Goal: Task Accomplishment & Management: Manage account settings

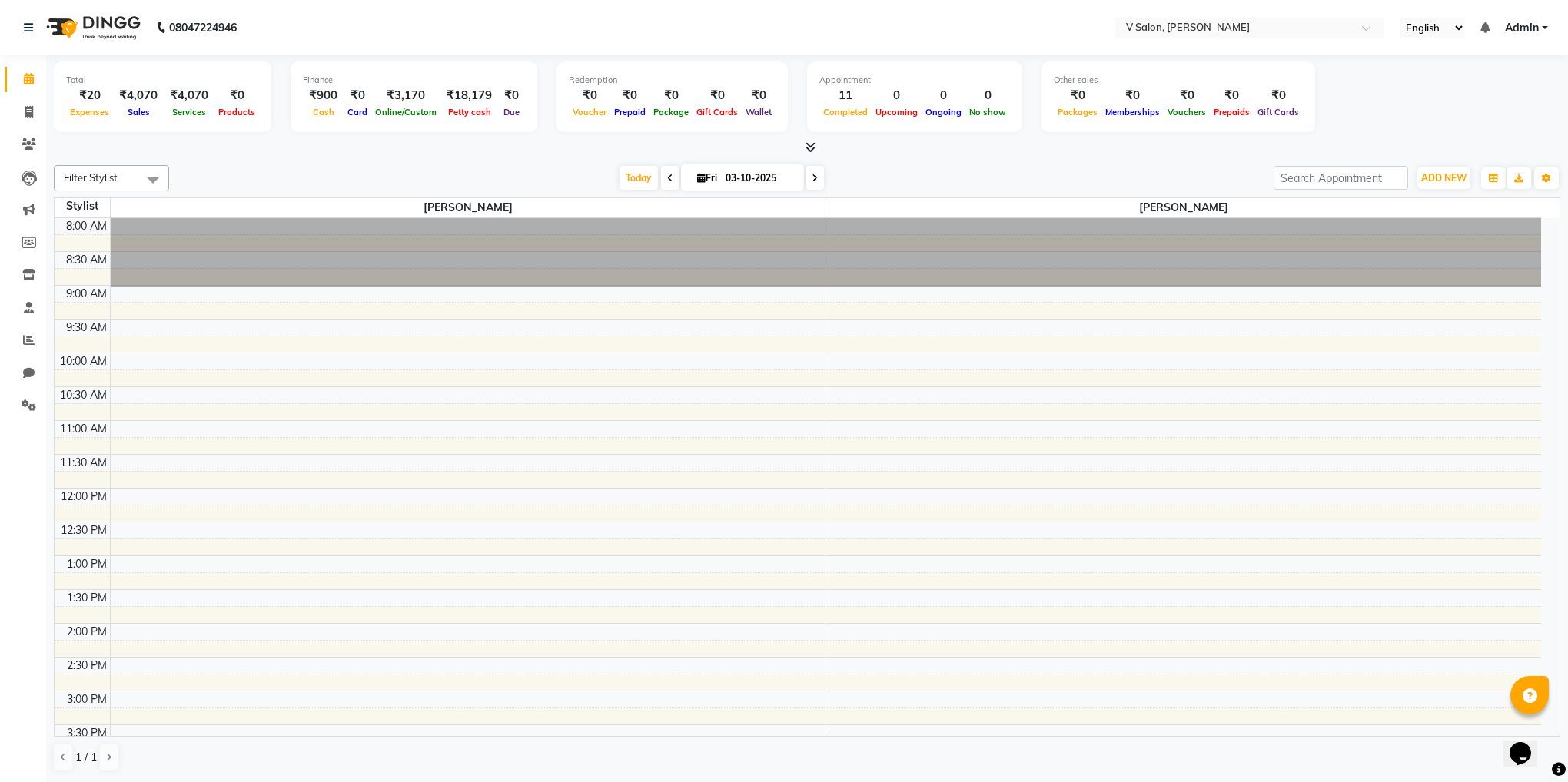
scroll to position [558, 0]
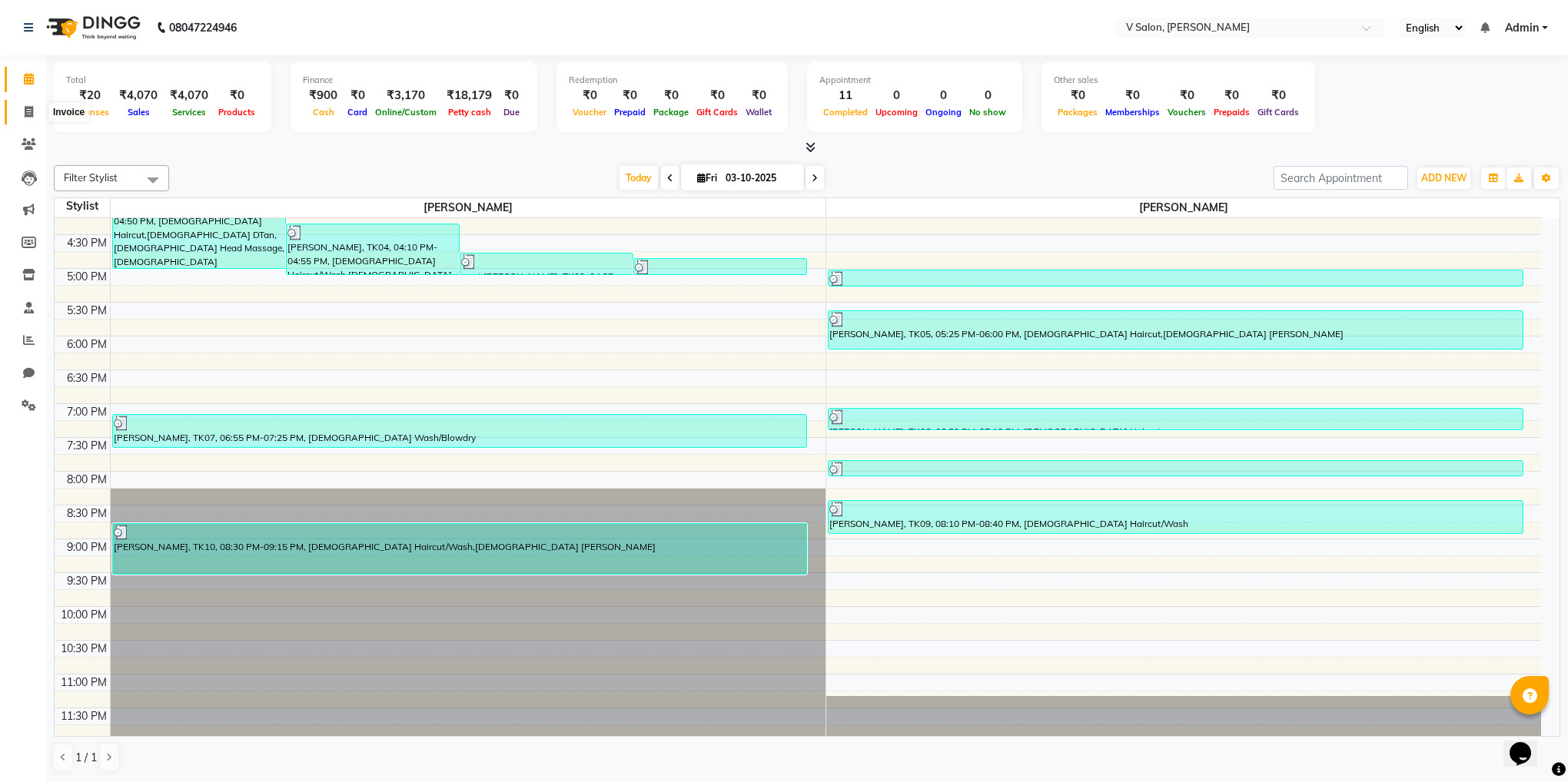
click at [28, 110] on icon at bounding box center [28, 111] width 8 height 12
select select "service"
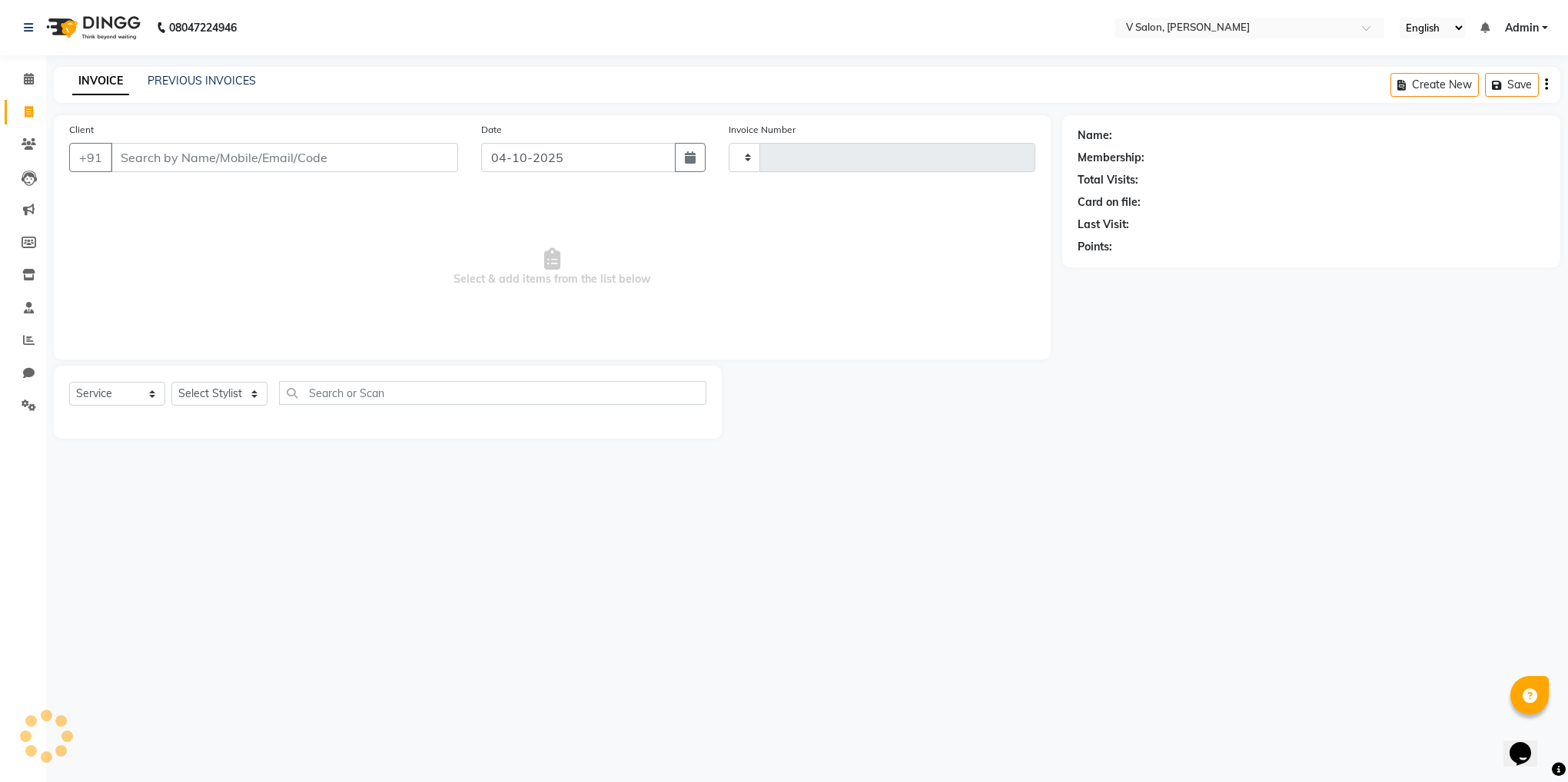
type input "1366"
select select "8434"
click at [403, 160] on input "Client" at bounding box center [284, 157] width 347 height 29
click at [270, 148] on input "Client" at bounding box center [284, 157] width 347 height 29
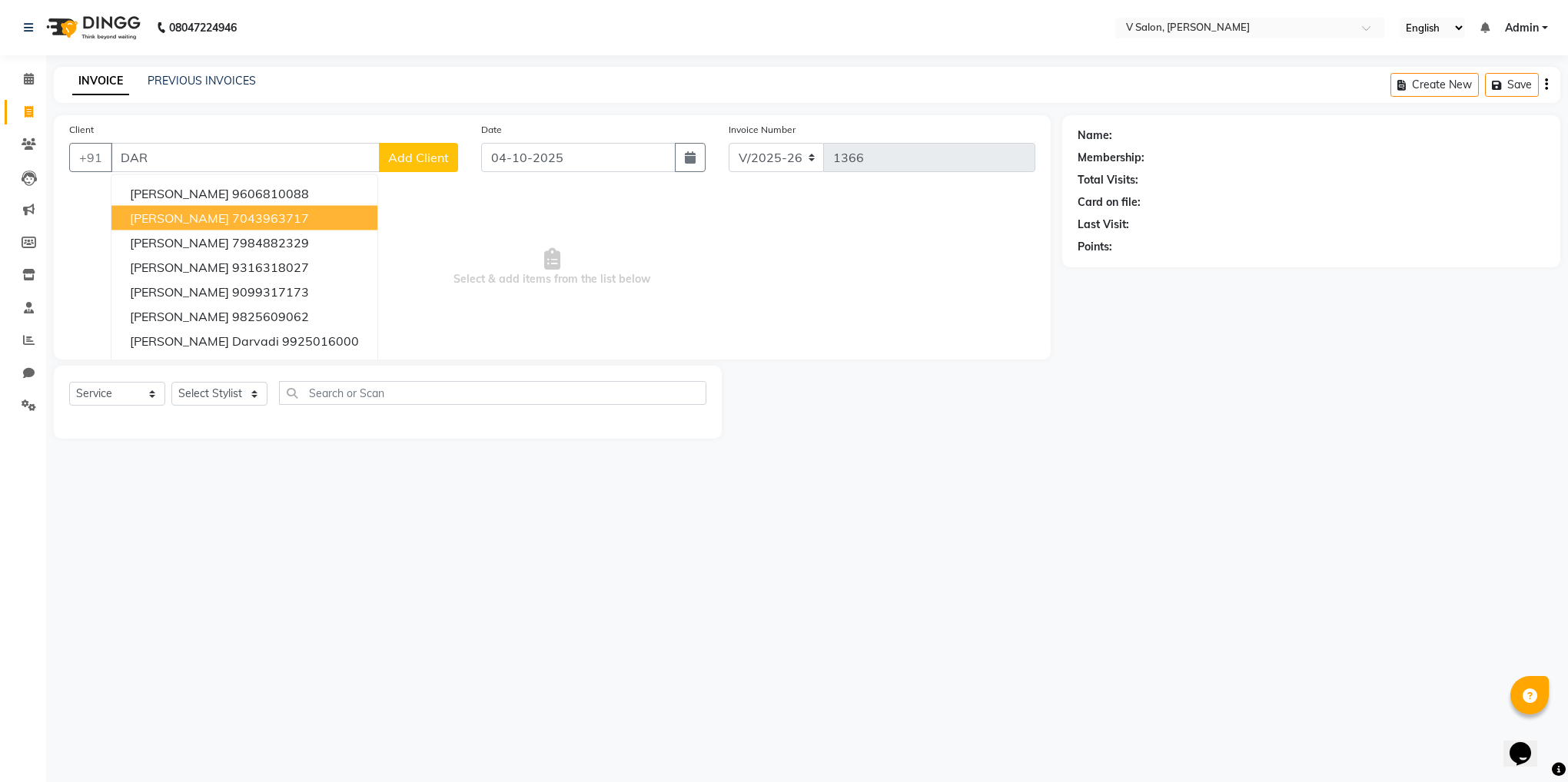
click at [275, 217] on ngb-highlight "7043963717" at bounding box center [270, 218] width 77 height 15
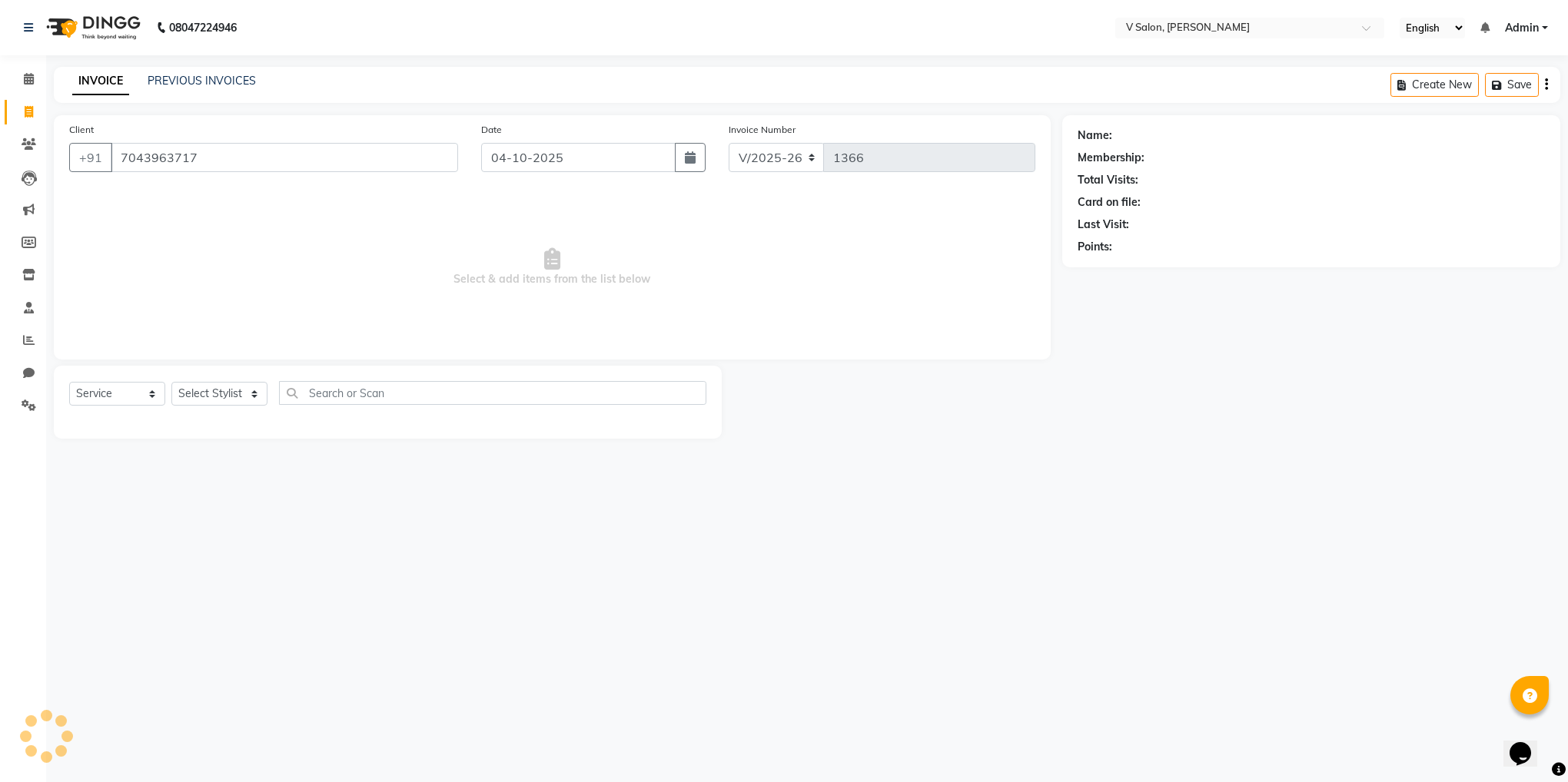
type input "7043963717"
click at [235, 392] on select "Select Stylist [PERSON_NAME] vishal nai" at bounding box center [220, 394] width 96 height 24
select select "82636"
click at [172, 382] on select "Select Stylist [PERSON_NAME] vishal nai" at bounding box center [220, 394] width 96 height 24
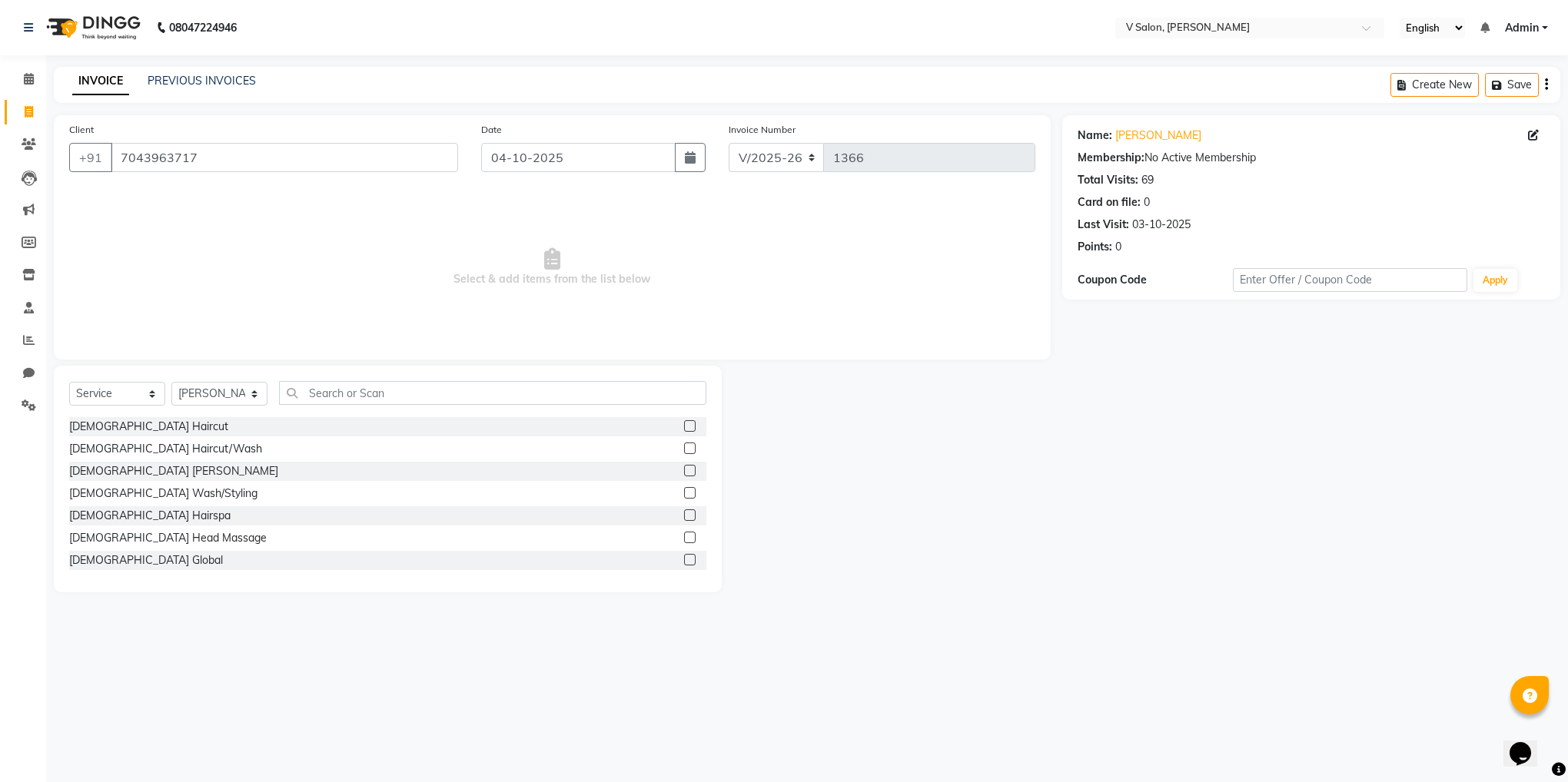
click at [685, 473] on label at bounding box center [690, 470] width 12 height 12
click at [685, 473] on input "checkbox" at bounding box center [689, 471] width 10 height 10
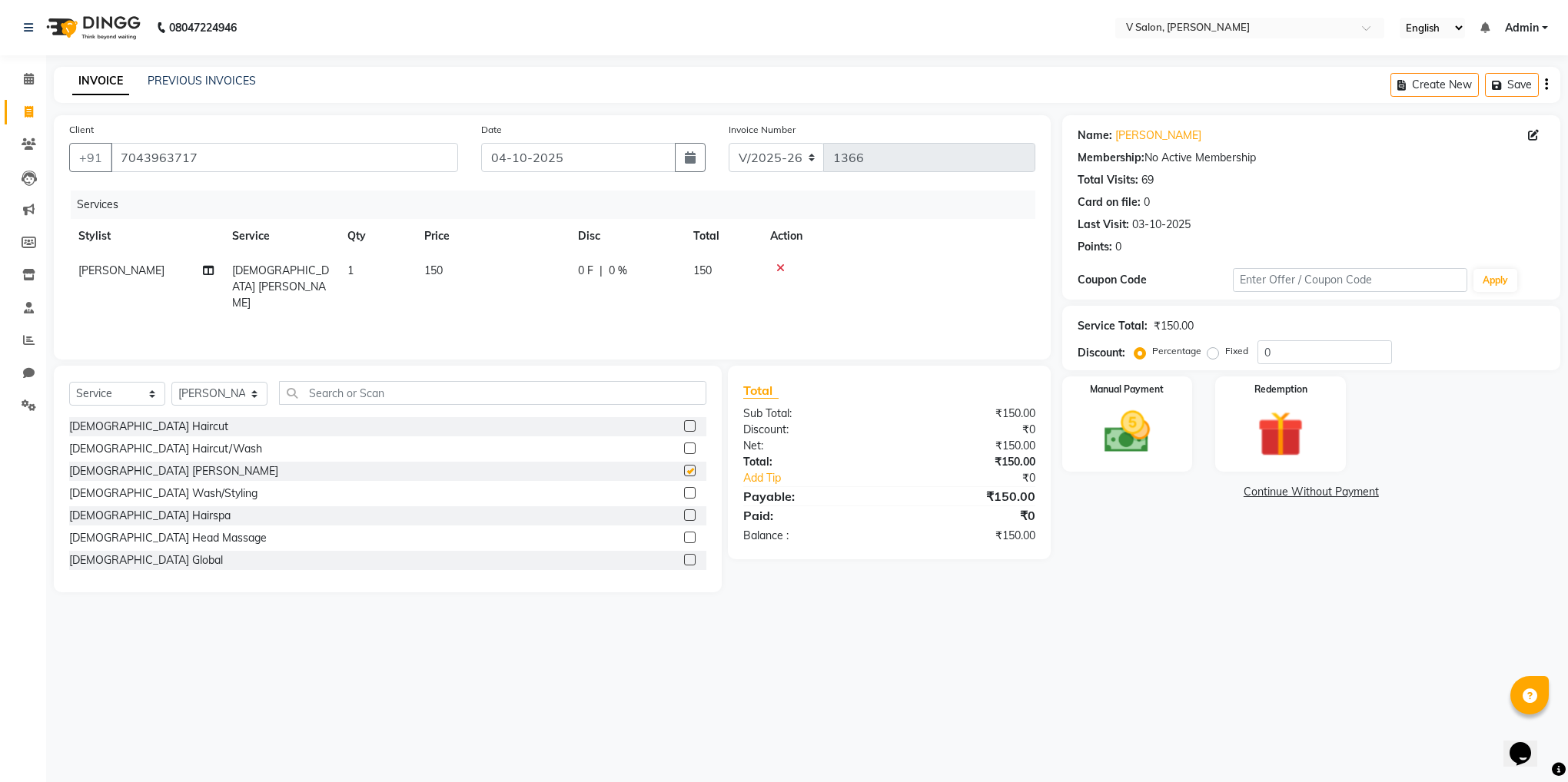
checkbox input "false"
click at [1131, 438] on img at bounding box center [1128, 432] width 78 height 55
click at [1237, 489] on span "ONLINE" at bounding box center [1233, 494] width 40 height 18
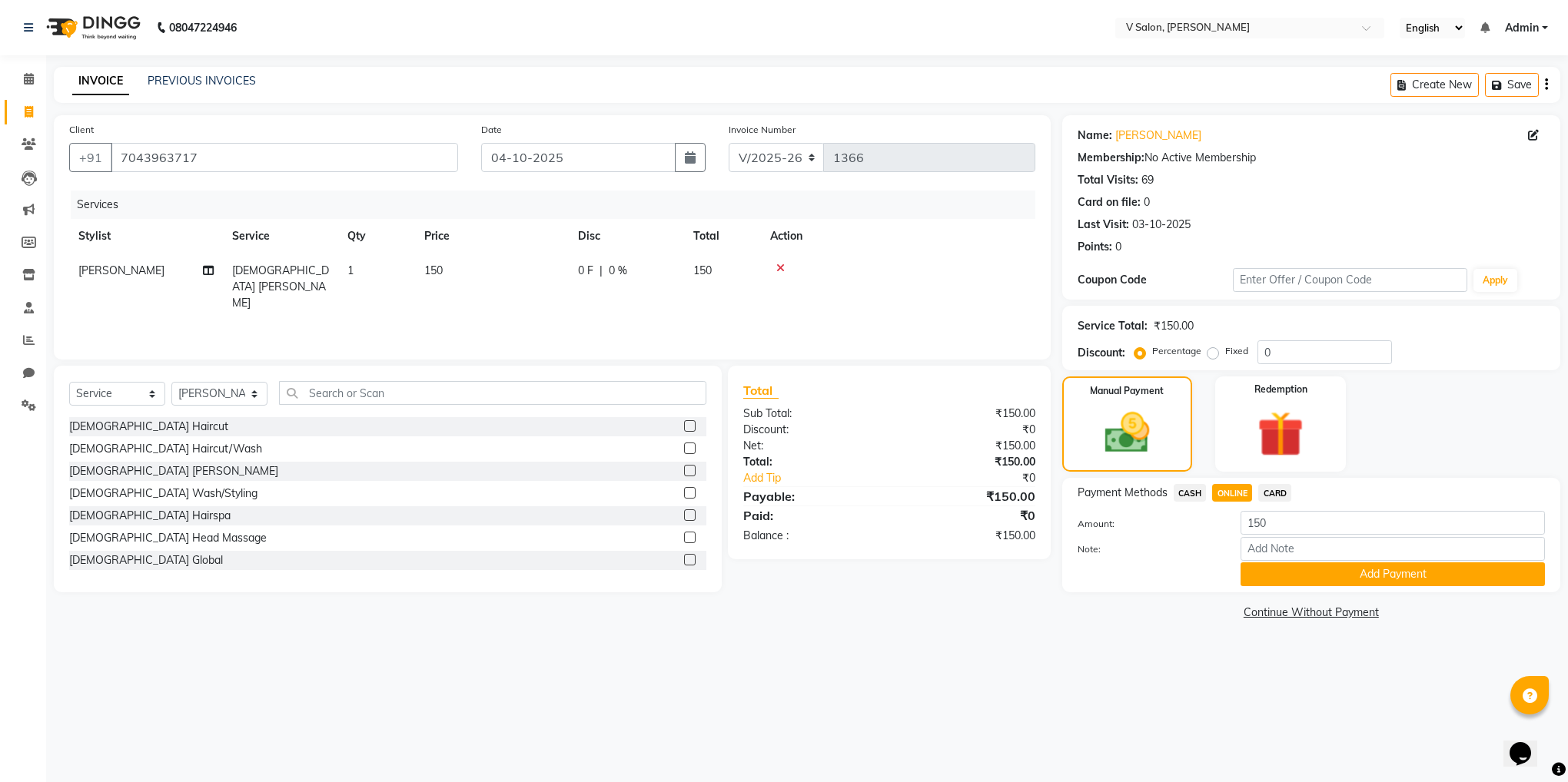
click at [1191, 494] on span "CASH" at bounding box center [1190, 494] width 33 height 18
click at [1331, 577] on button "Add Payment" at bounding box center [1393, 574] width 305 height 24
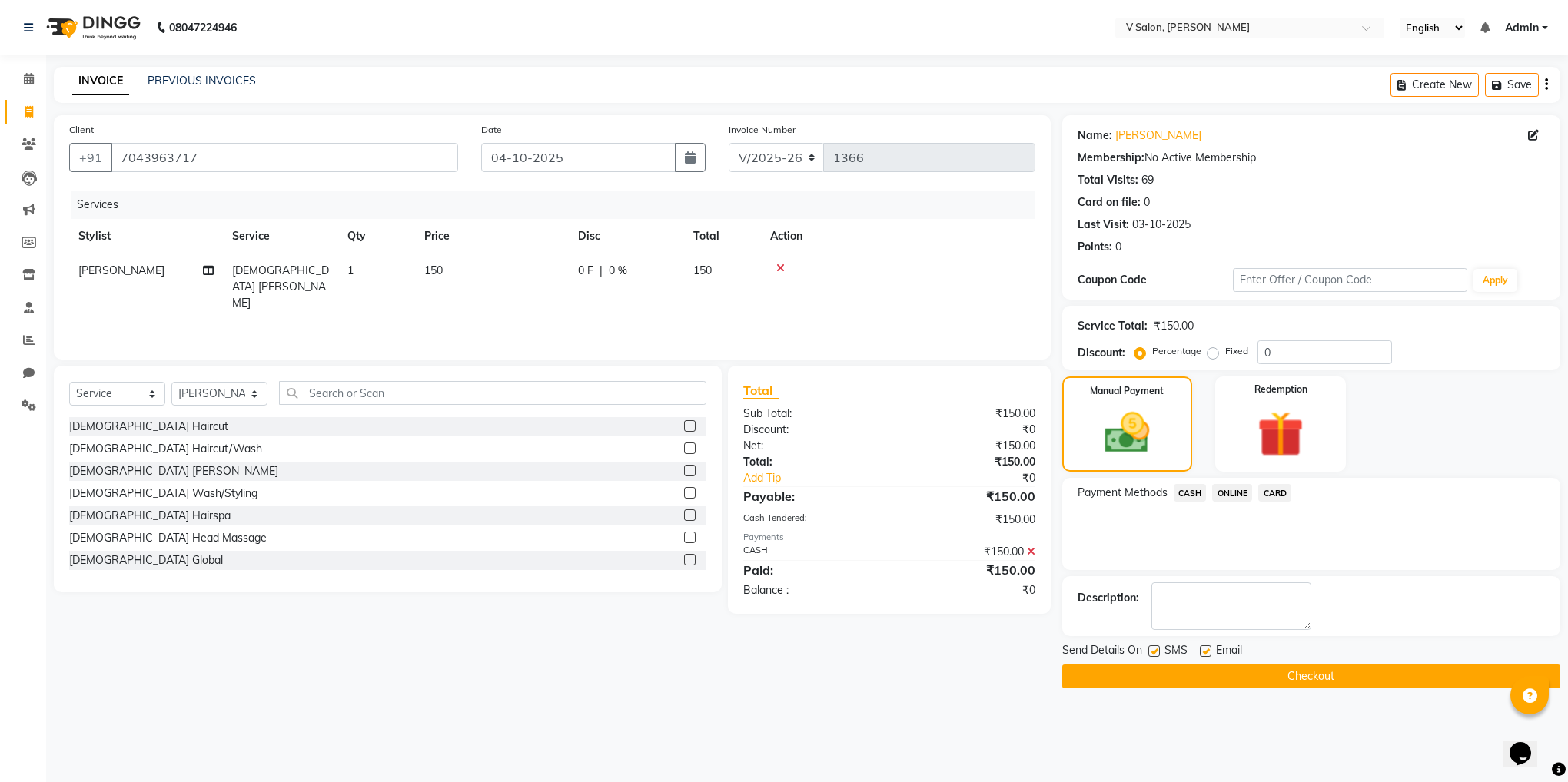
click at [1204, 654] on label at bounding box center [1205, 651] width 12 height 12
click at [1204, 654] on input "checkbox" at bounding box center [1204, 652] width 10 height 10
checkbox input "false"
click at [1148, 655] on label at bounding box center [1154, 651] width 12 height 12
click at [1148, 655] on input "checkbox" at bounding box center [1153, 652] width 10 height 10
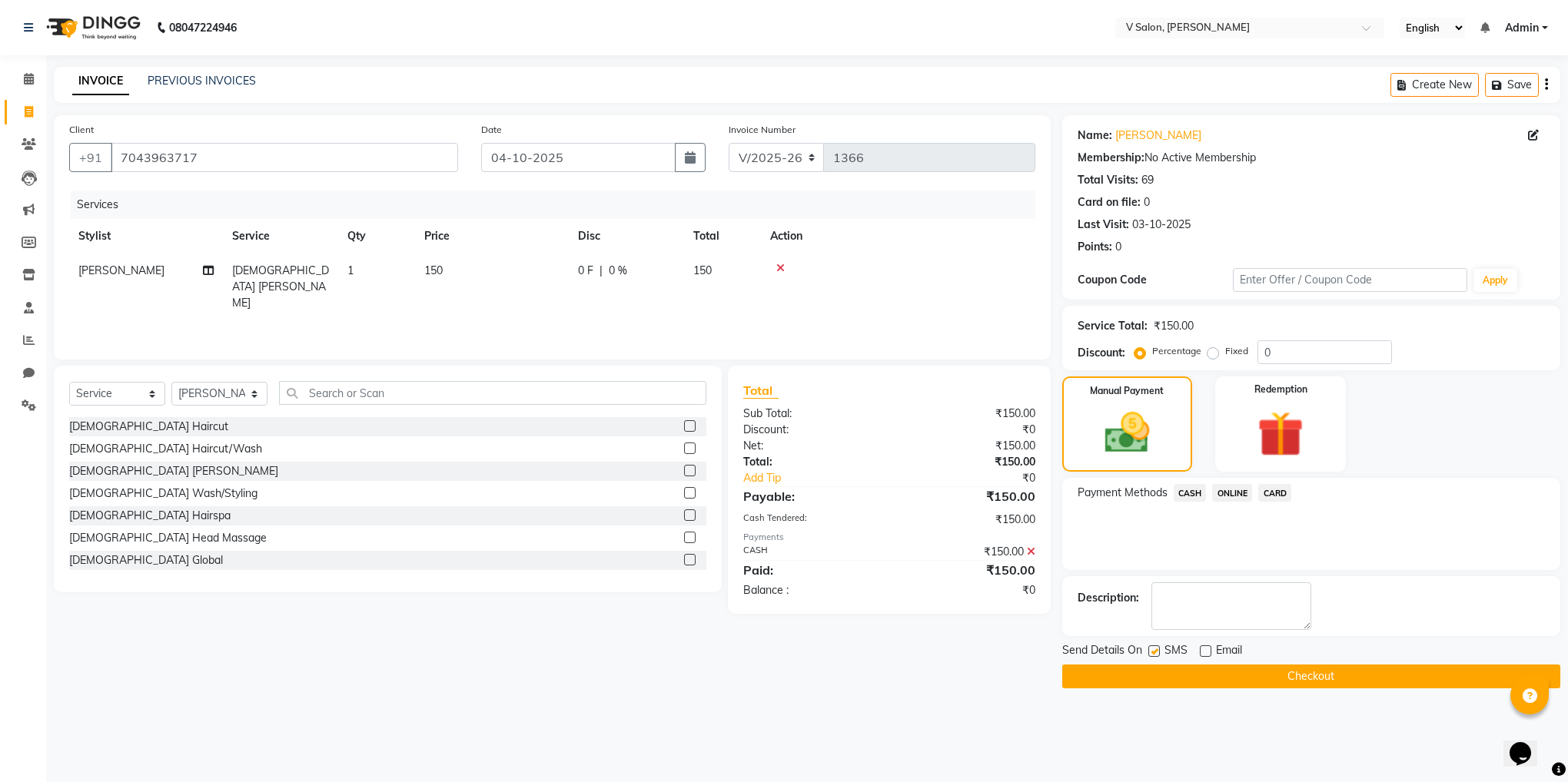
checkbox input "false"
click at [1148, 680] on button "Checkout" at bounding box center [1311, 676] width 498 height 24
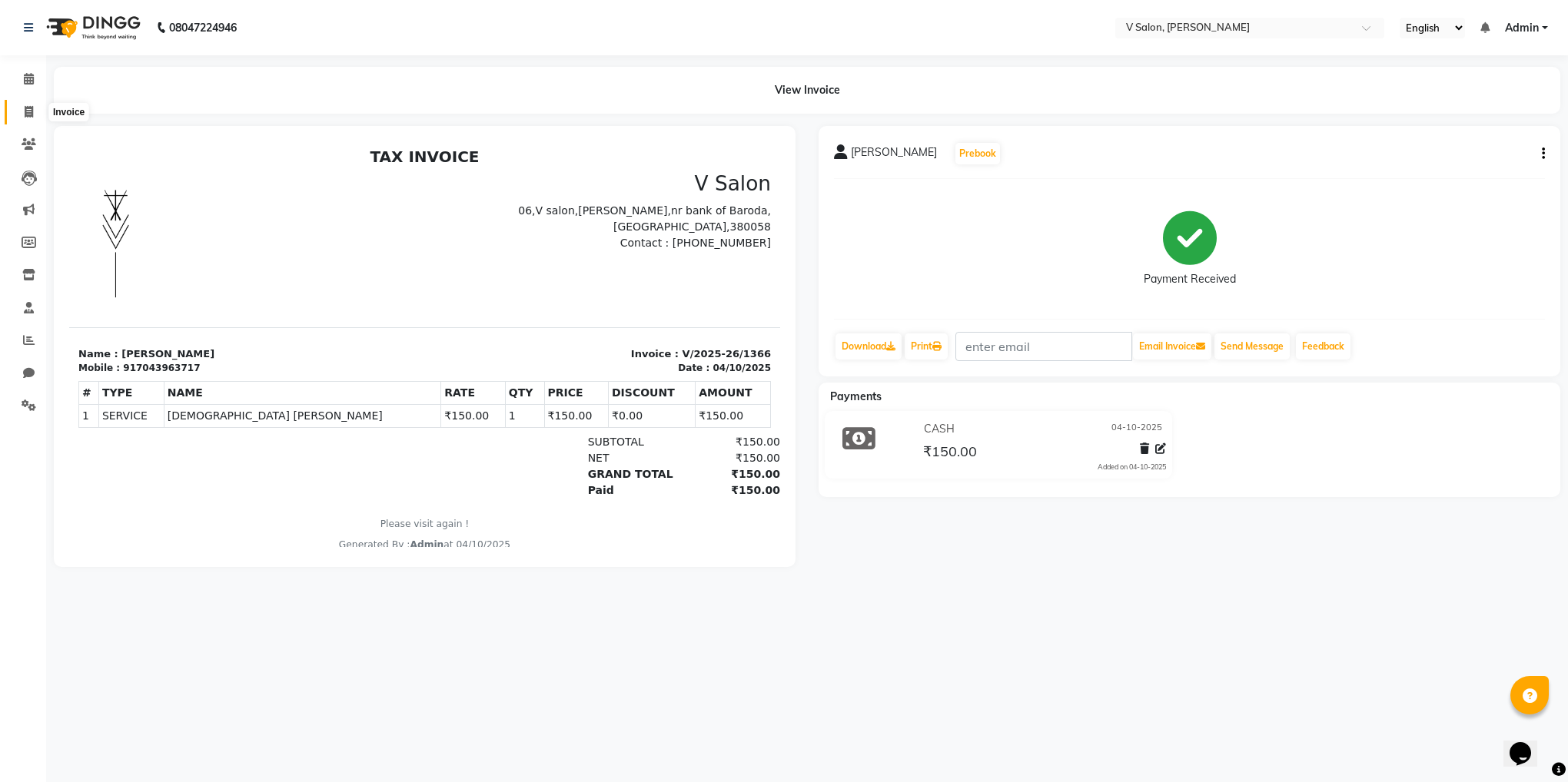
click at [24, 108] on span at bounding box center [29, 113] width 27 height 18
select select "service"
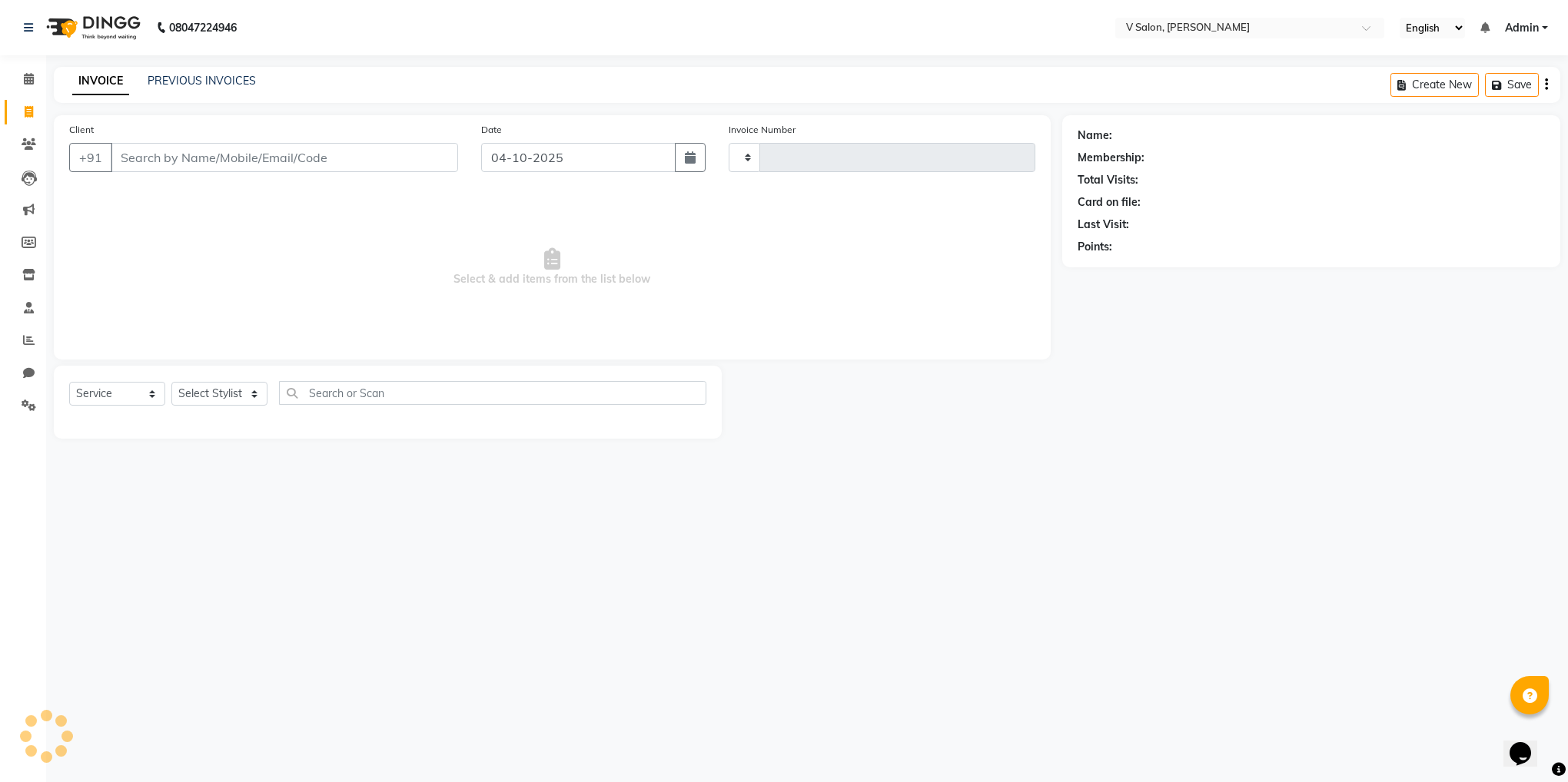
type input "1367"
select select "8434"
click at [164, 148] on input "Client" at bounding box center [284, 157] width 347 height 29
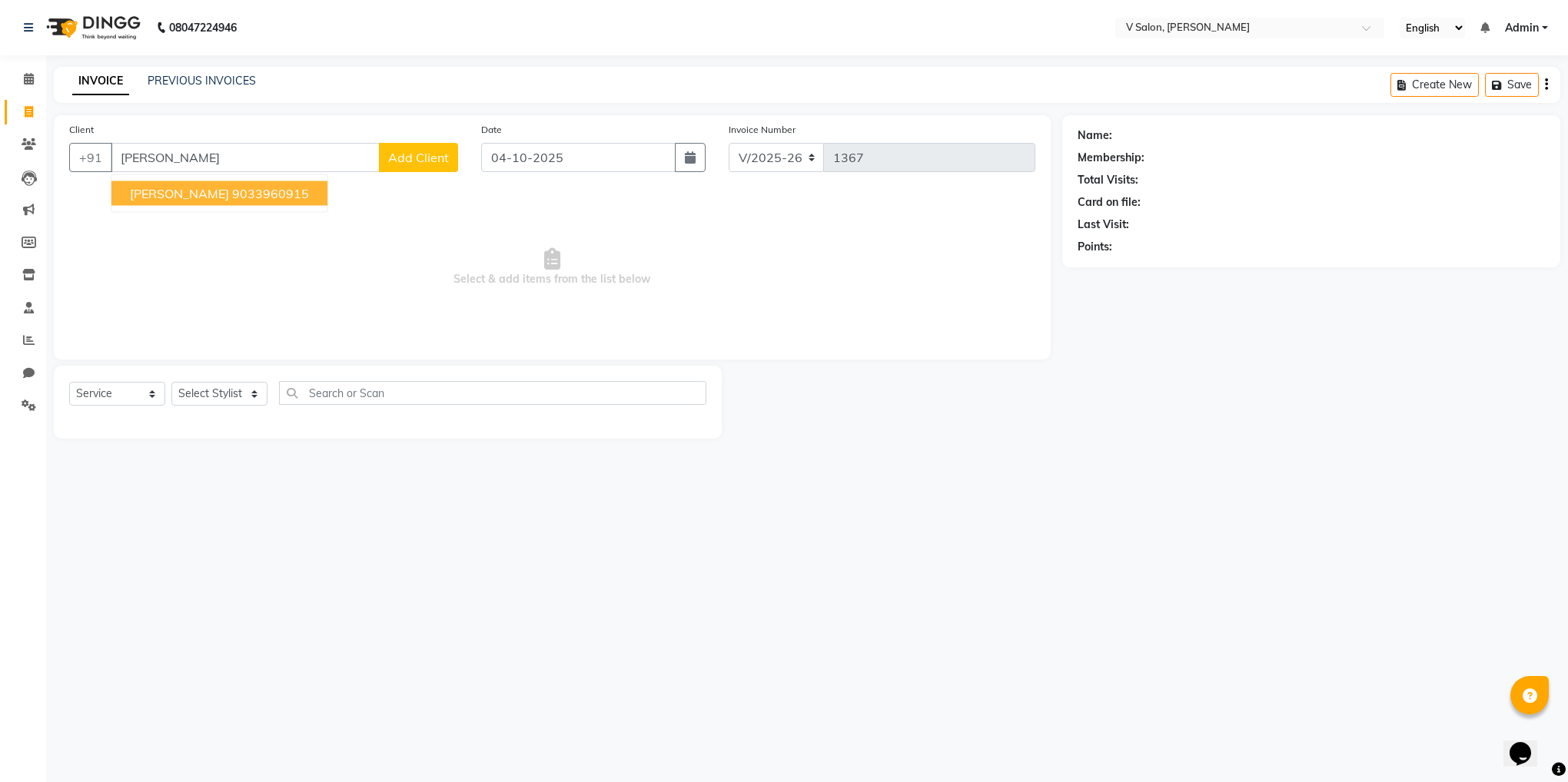
click at [218, 182] on button "[PERSON_NAME] 9033960915" at bounding box center [219, 193] width 216 height 24
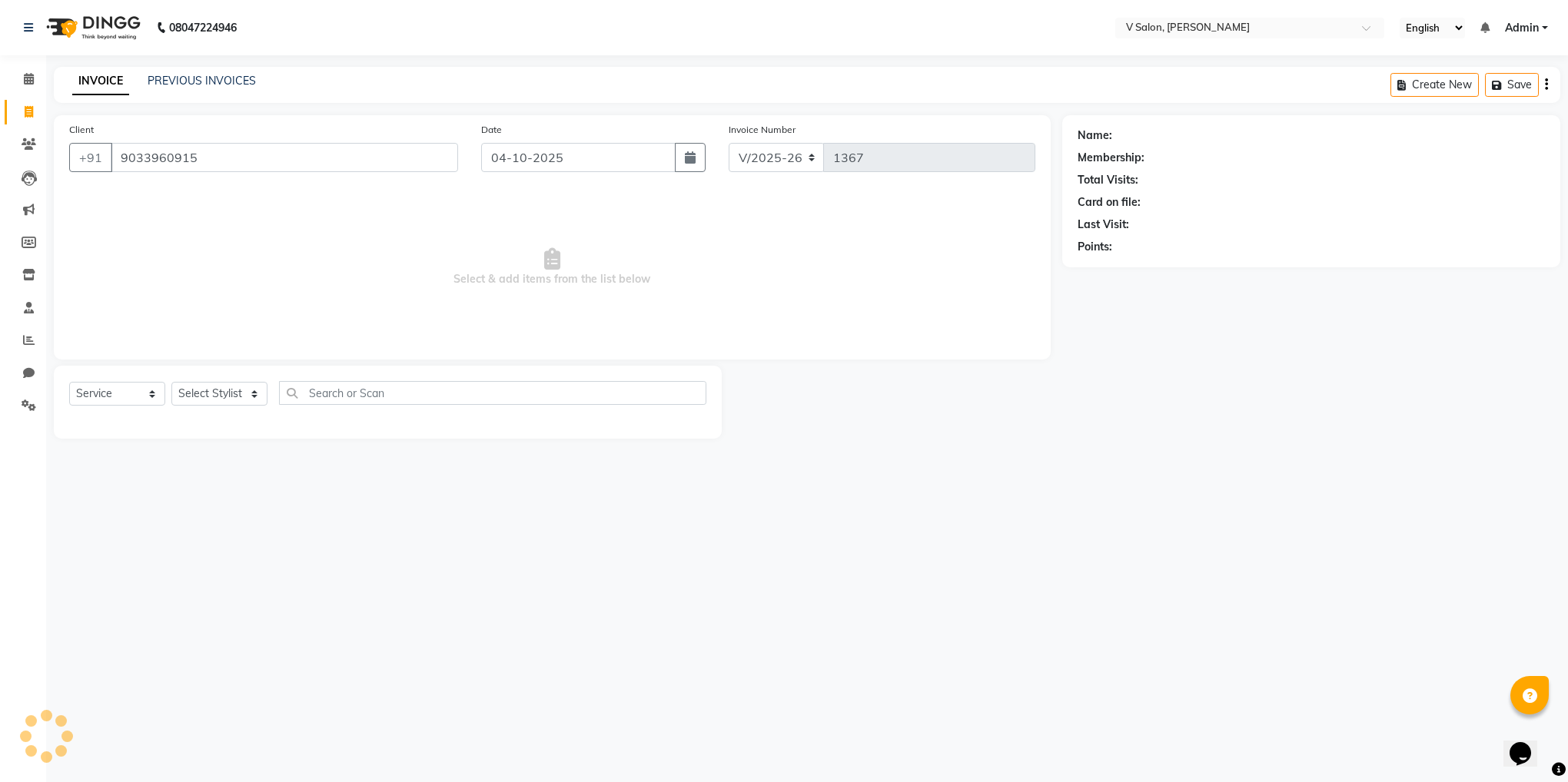
type input "9033960915"
click at [248, 388] on select "Select Stylist [PERSON_NAME] vishal nai" at bounding box center [220, 394] width 96 height 24
click at [172, 382] on select "Select Stylist [PERSON_NAME] vishal nai" at bounding box center [220, 394] width 96 height 24
click at [228, 395] on select "Select Stylist [PERSON_NAME] vishal nai" at bounding box center [220, 394] width 96 height 24
select select "81550"
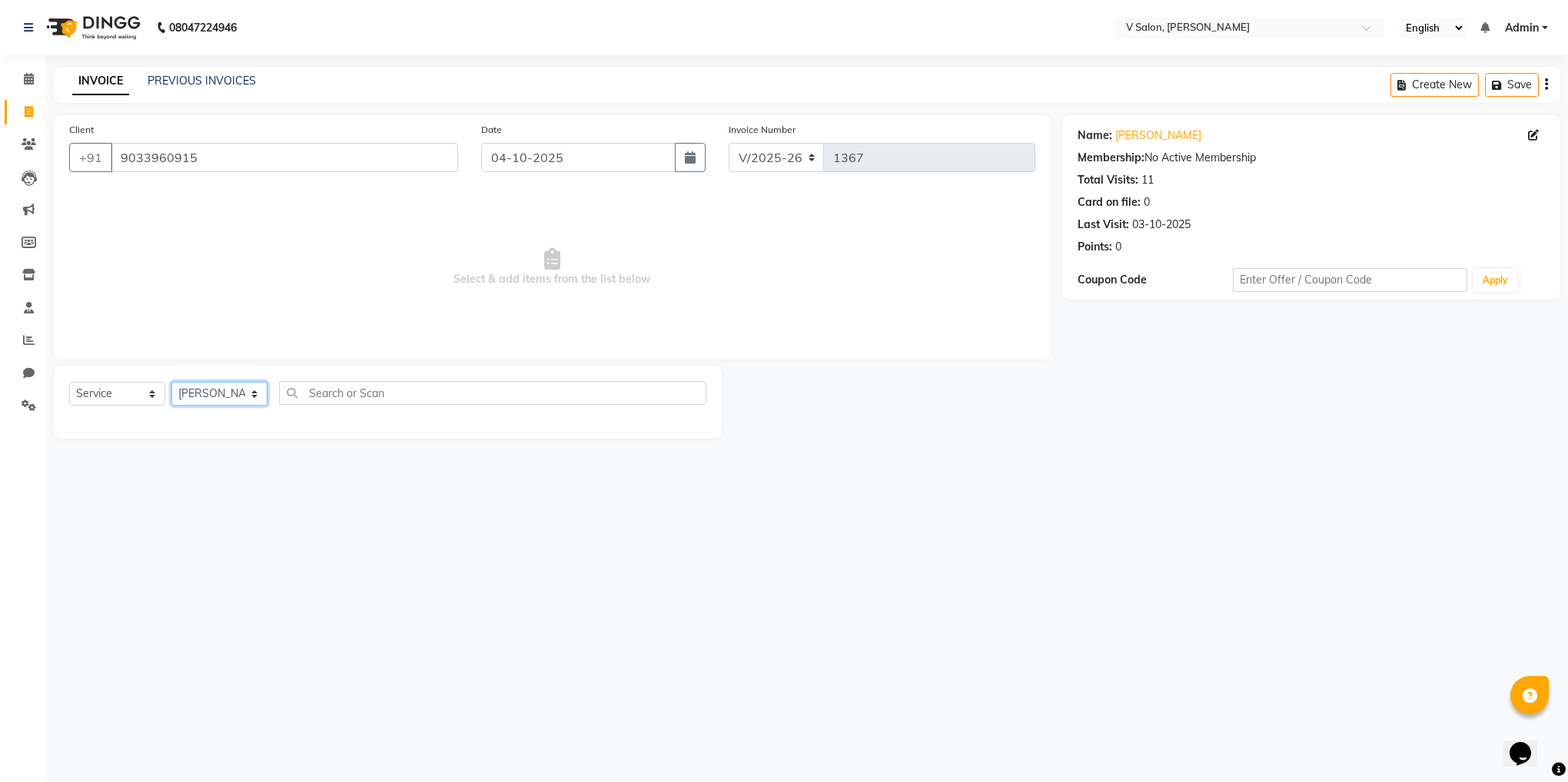
click at [172, 382] on select "Select Stylist [PERSON_NAME] vishal nai" at bounding box center [220, 394] width 96 height 24
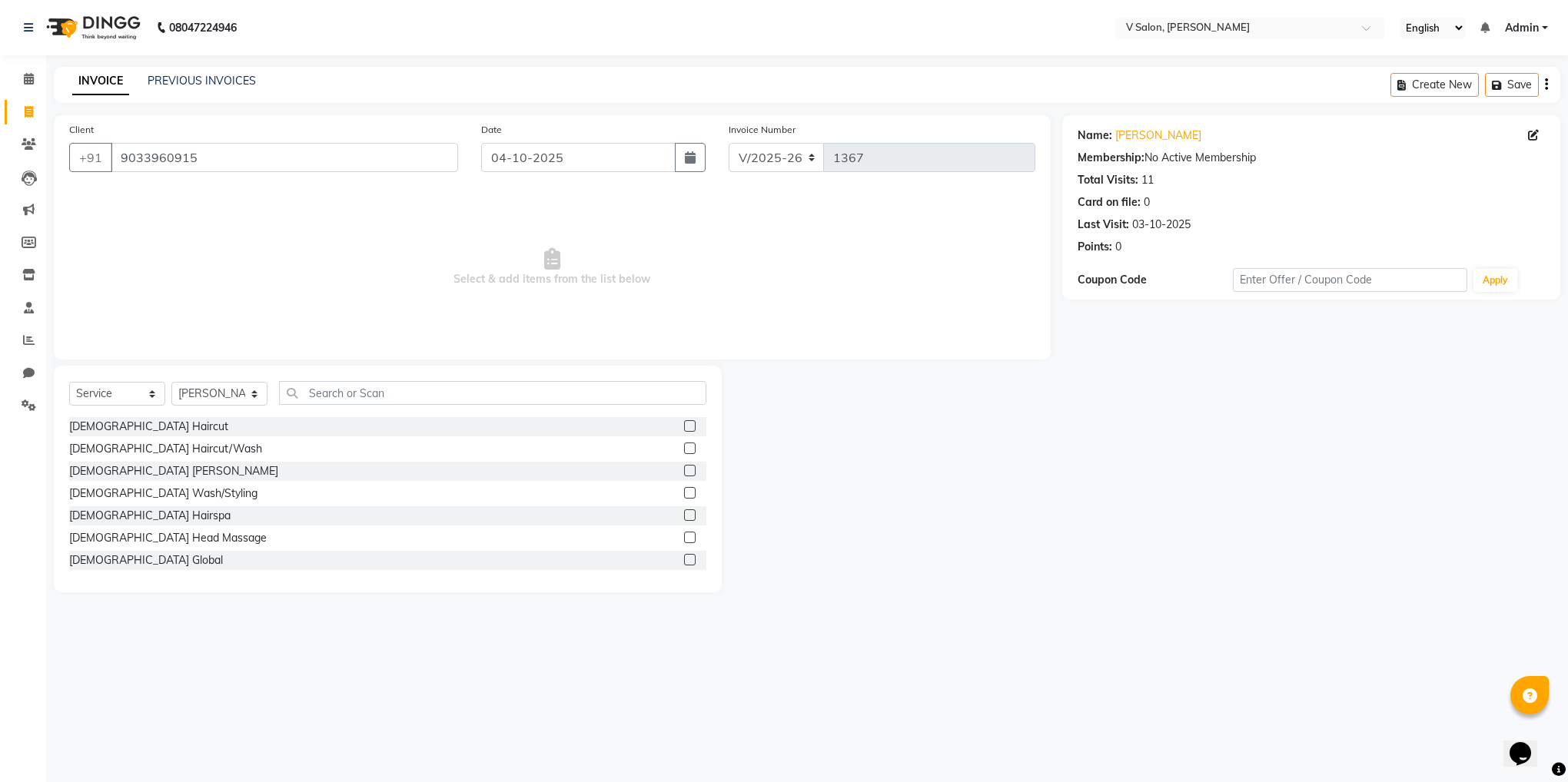
click at [685, 428] on label at bounding box center [690, 426] width 12 height 12
click at [685, 428] on input "checkbox" at bounding box center [689, 427] width 10 height 10
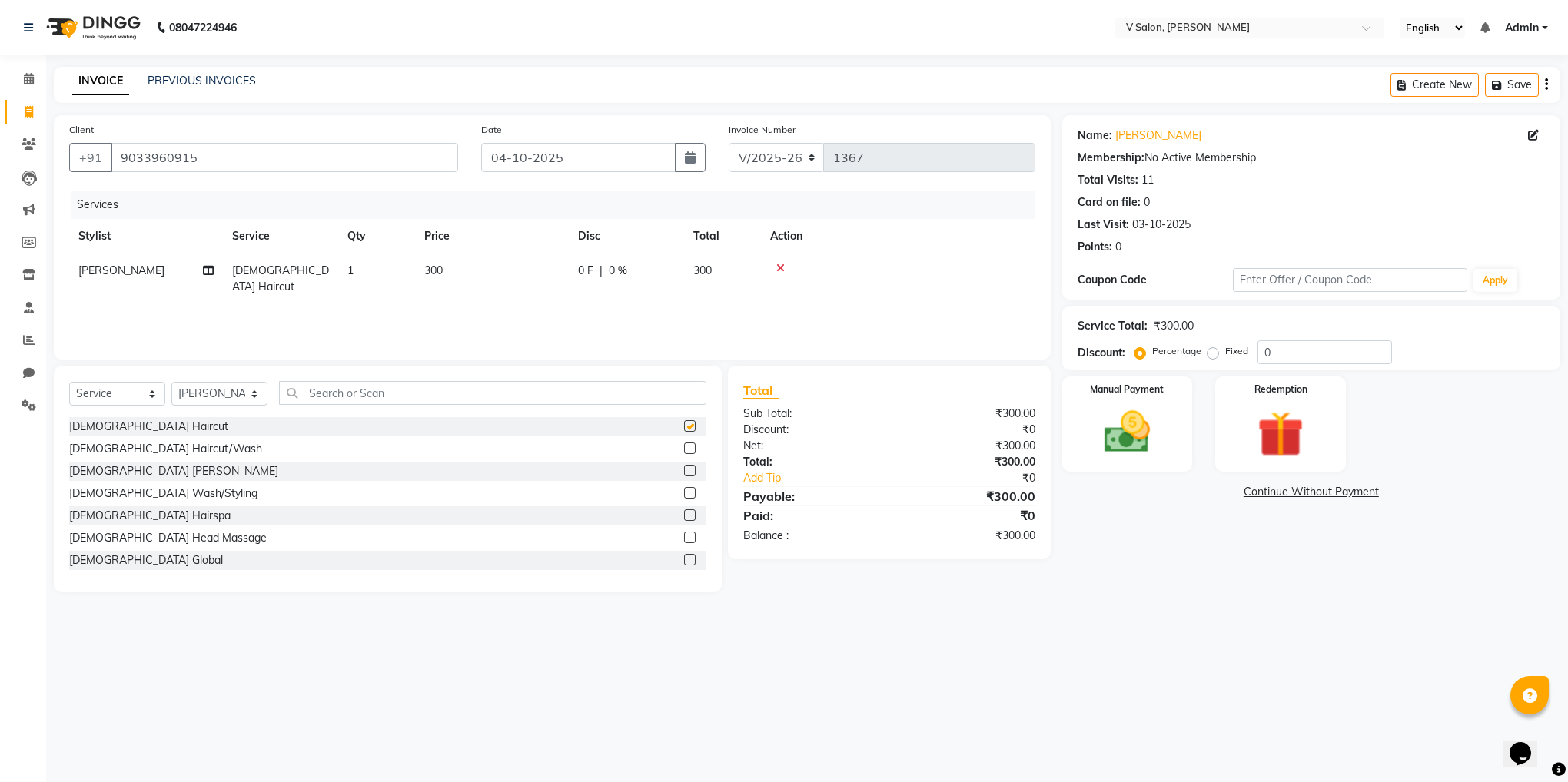
checkbox input "false"
click at [685, 476] on label at bounding box center [690, 470] width 12 height 12
click at [685, 476] on input "checkbox" at bounding box center [689, 471] width 10 height 10
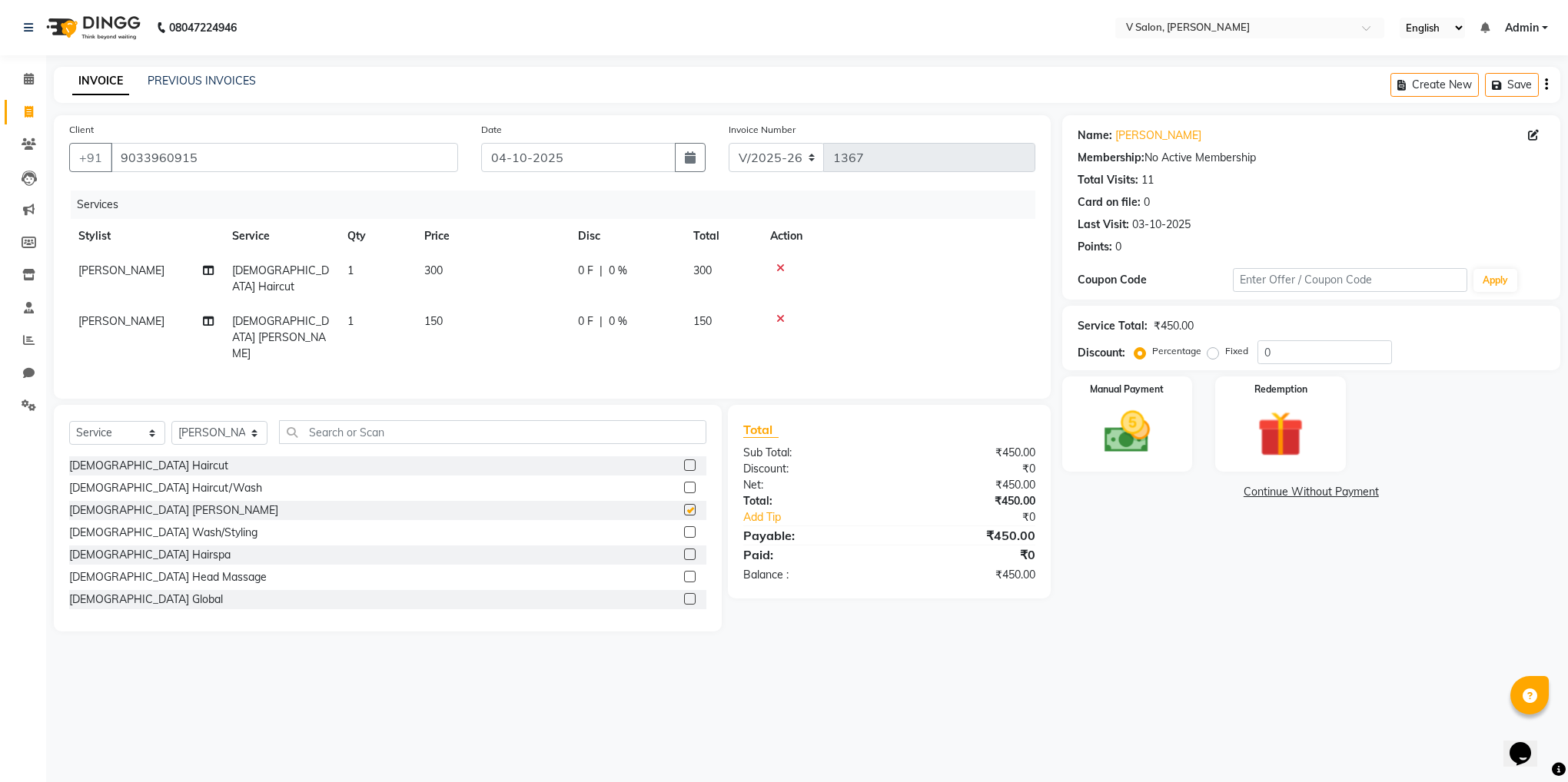
checkbox input "false"
click at [1144, 432] on img at bounding box center [1128, 432] width 78 height 55
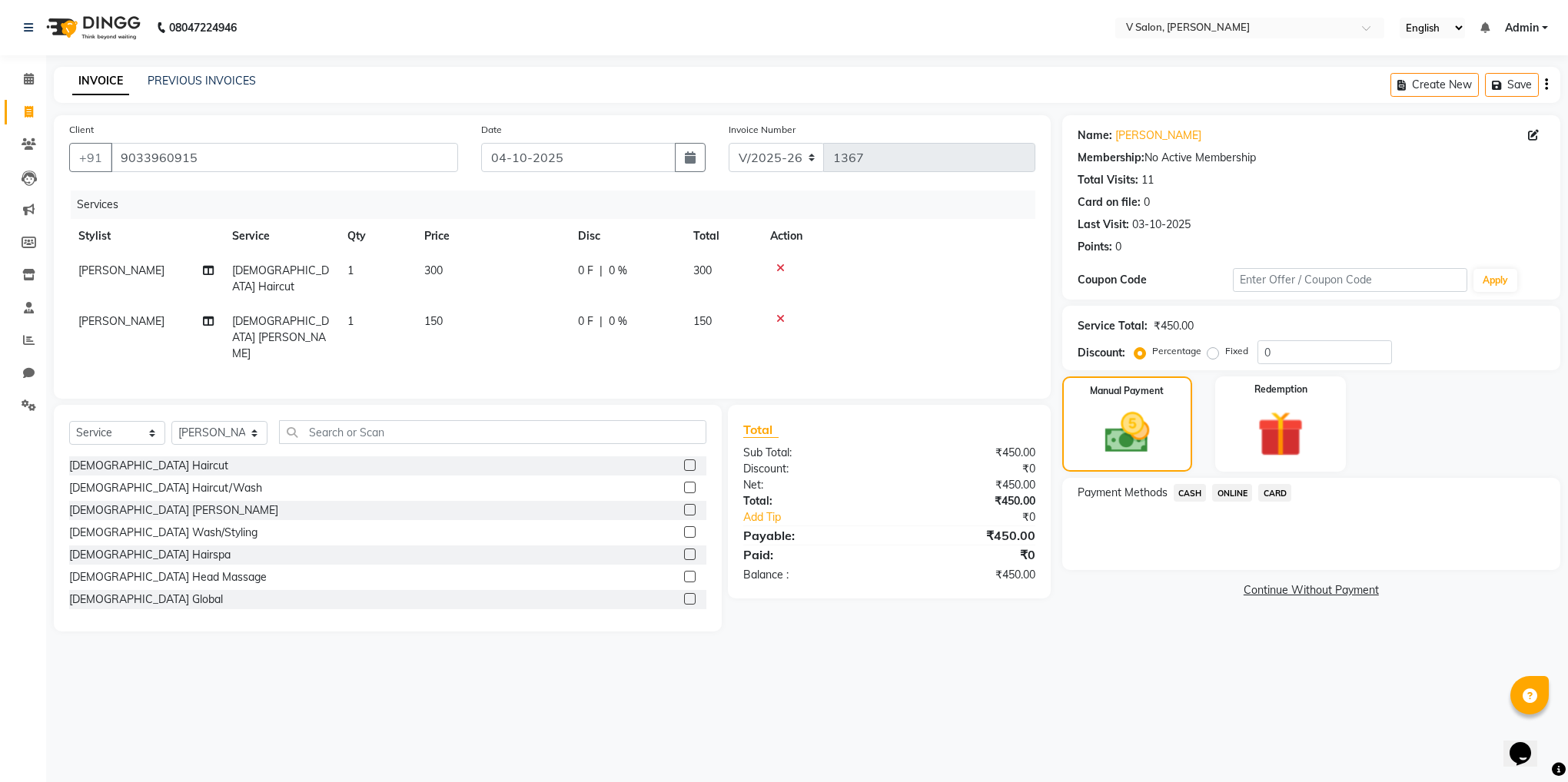
click at [1191, 489] on span "CASH" at bounding box center [1190, 494] width 33 height 18
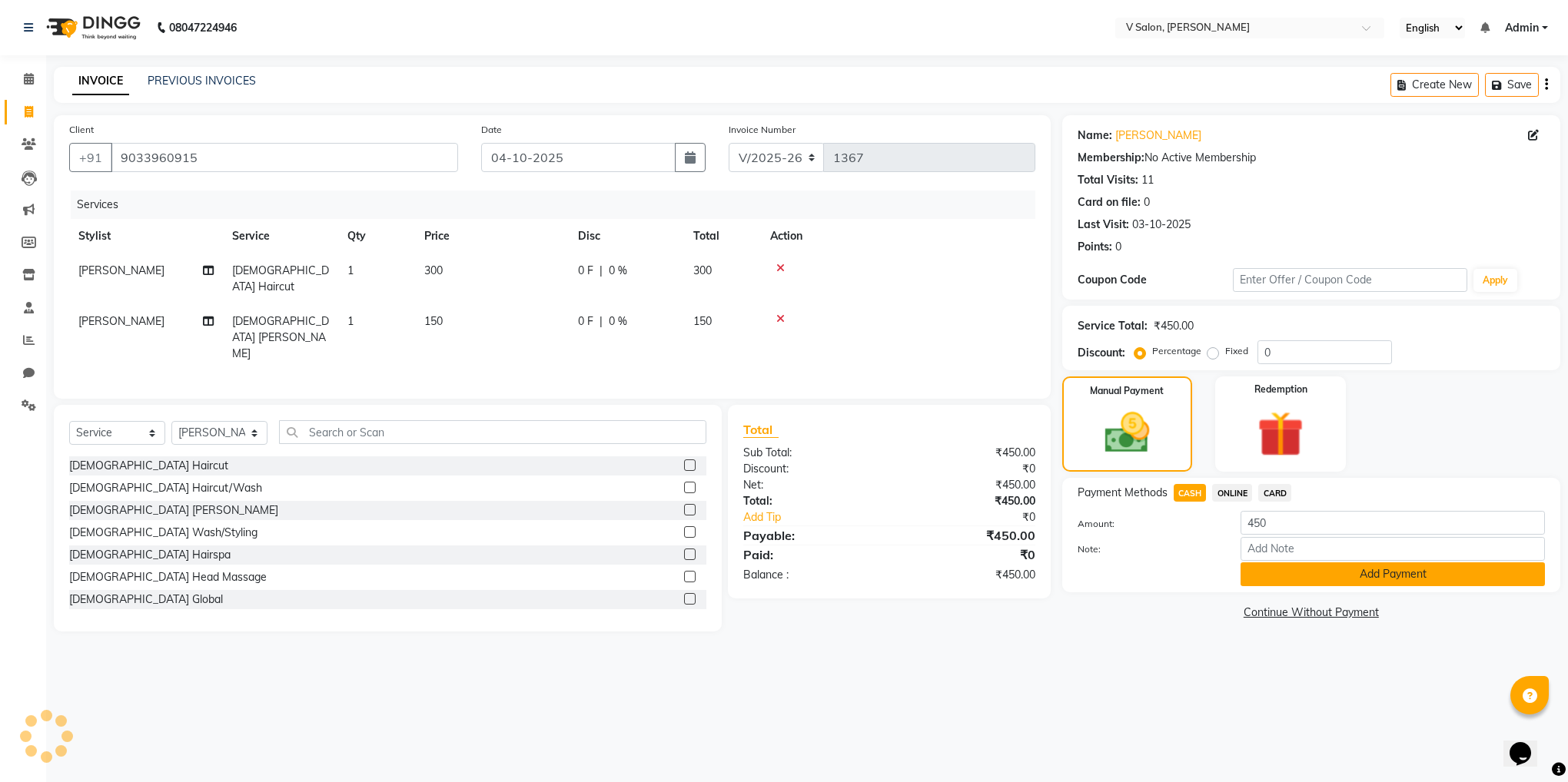
click at [1276, 567] on button "Add Payment" at bounding box center [1393, 574] width 305 height 24
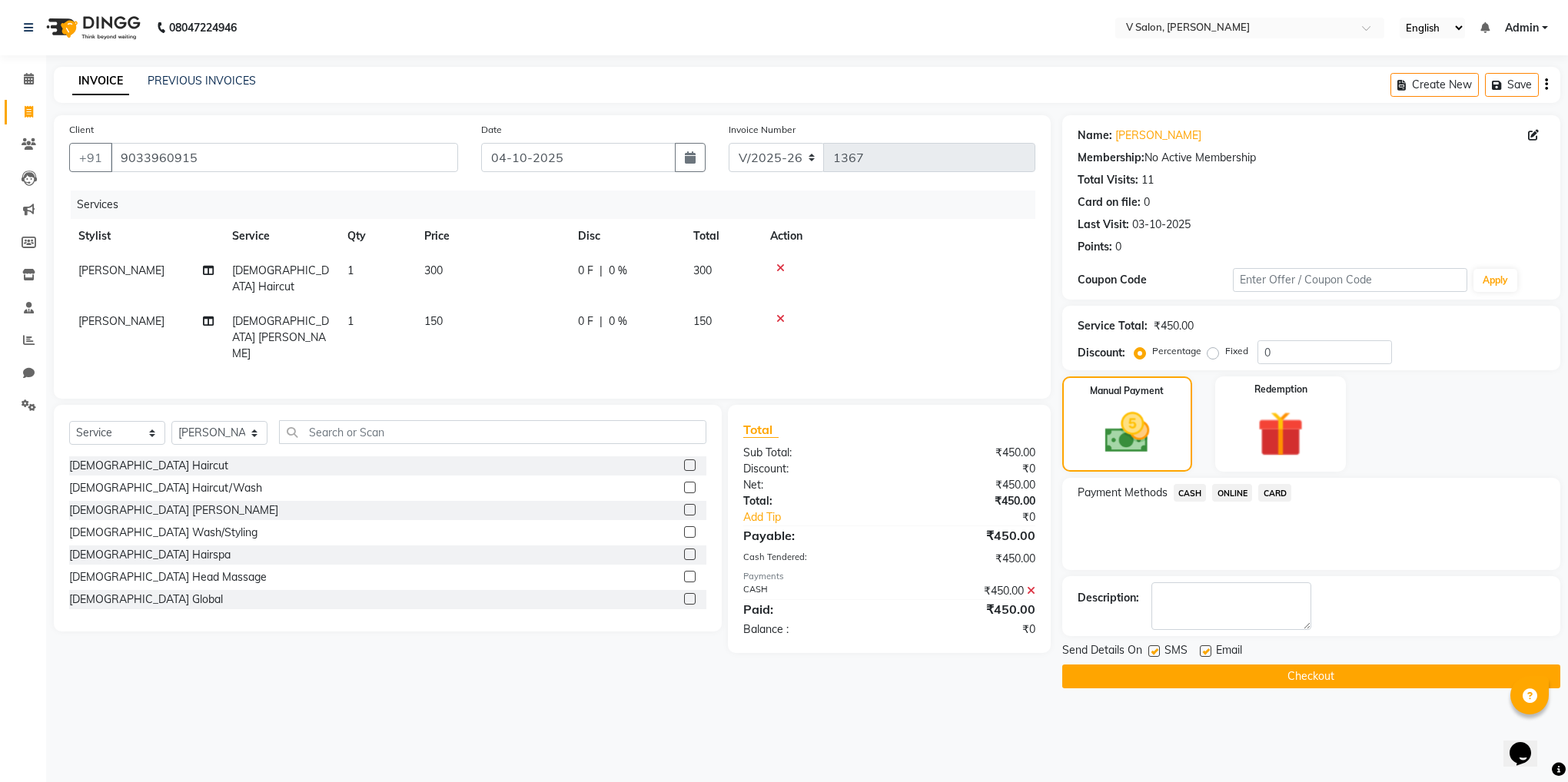
click at [1157, 653] on label at bounding box center [1154, 651] width 12 height 12
click at [1157, 653] on input "checkbox" at bounding box center [1153, 652] width 10 height 10
checkbox input "false"
click at [1206, 648] on label at bounding box center [1205, 651] width 12 height 12
click at [1206, 648] on input "checkbox" at bounding box center [1204, 652] width 10 height 10
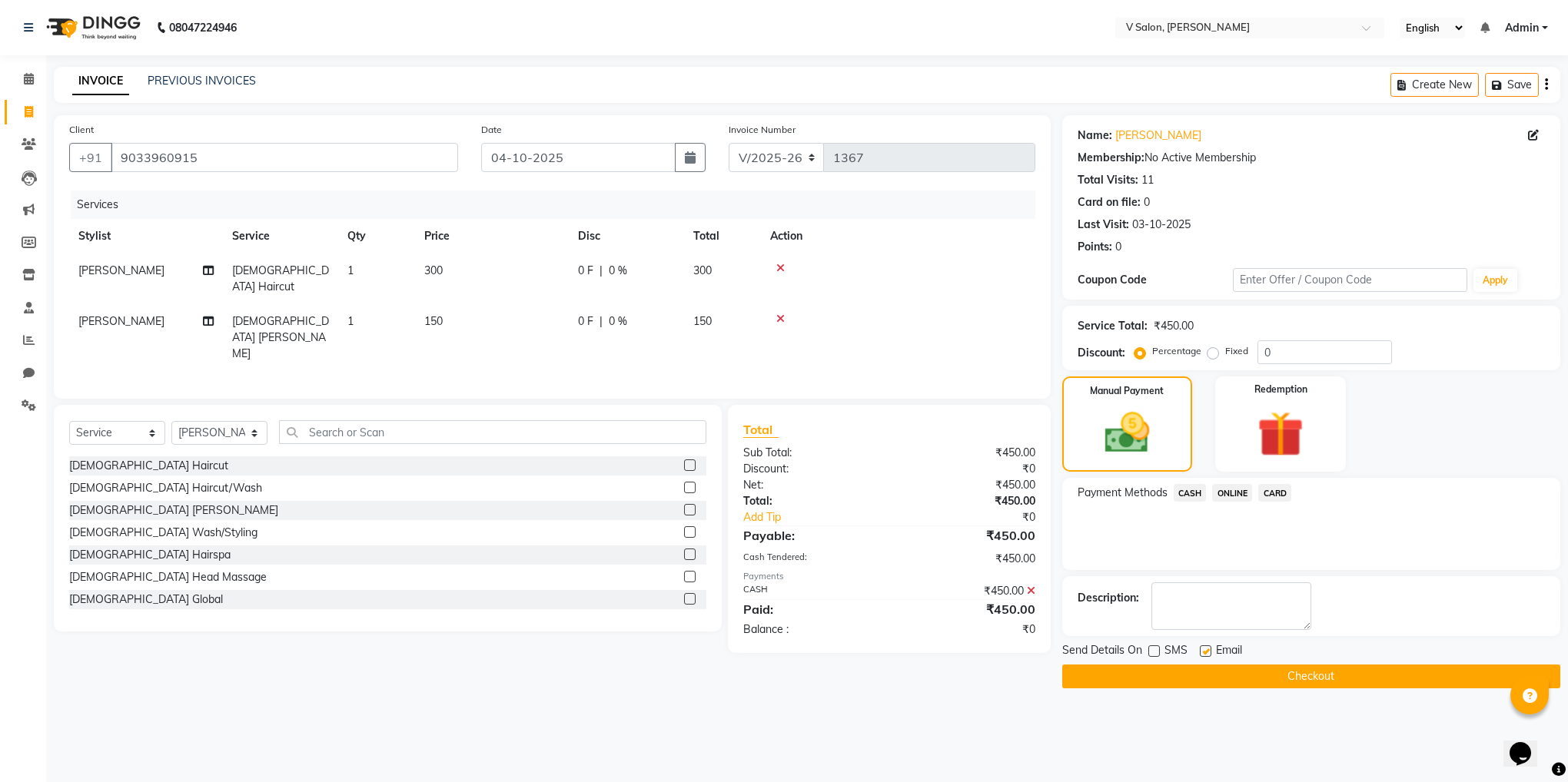
checkbox input "false"
click at [1224, 683] on button "Checkout" at bounding box center [1311, 676] width 498 height 24
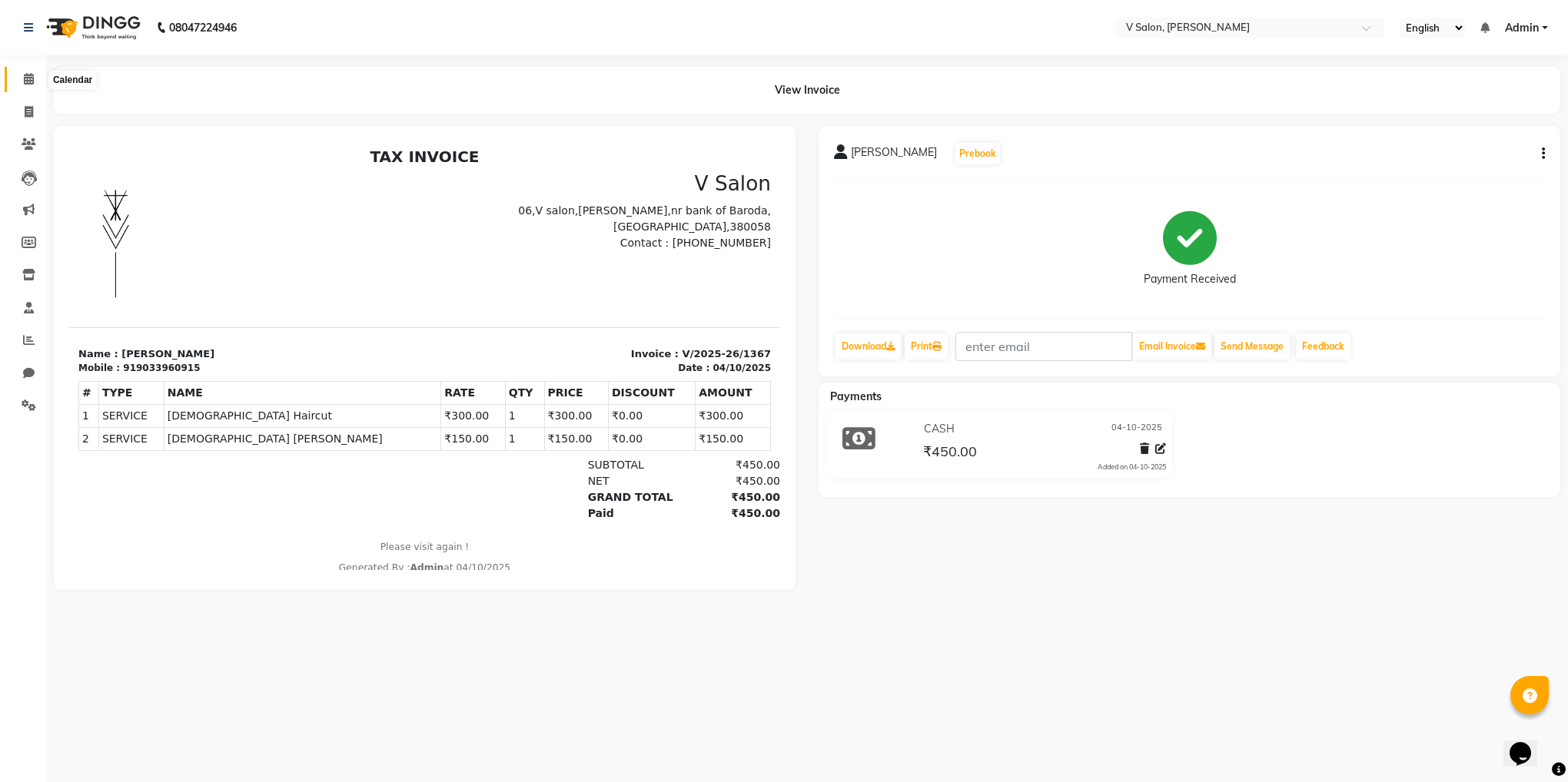
click at [31, 85] on span at bounding box center [29, 80] width 27 height 18
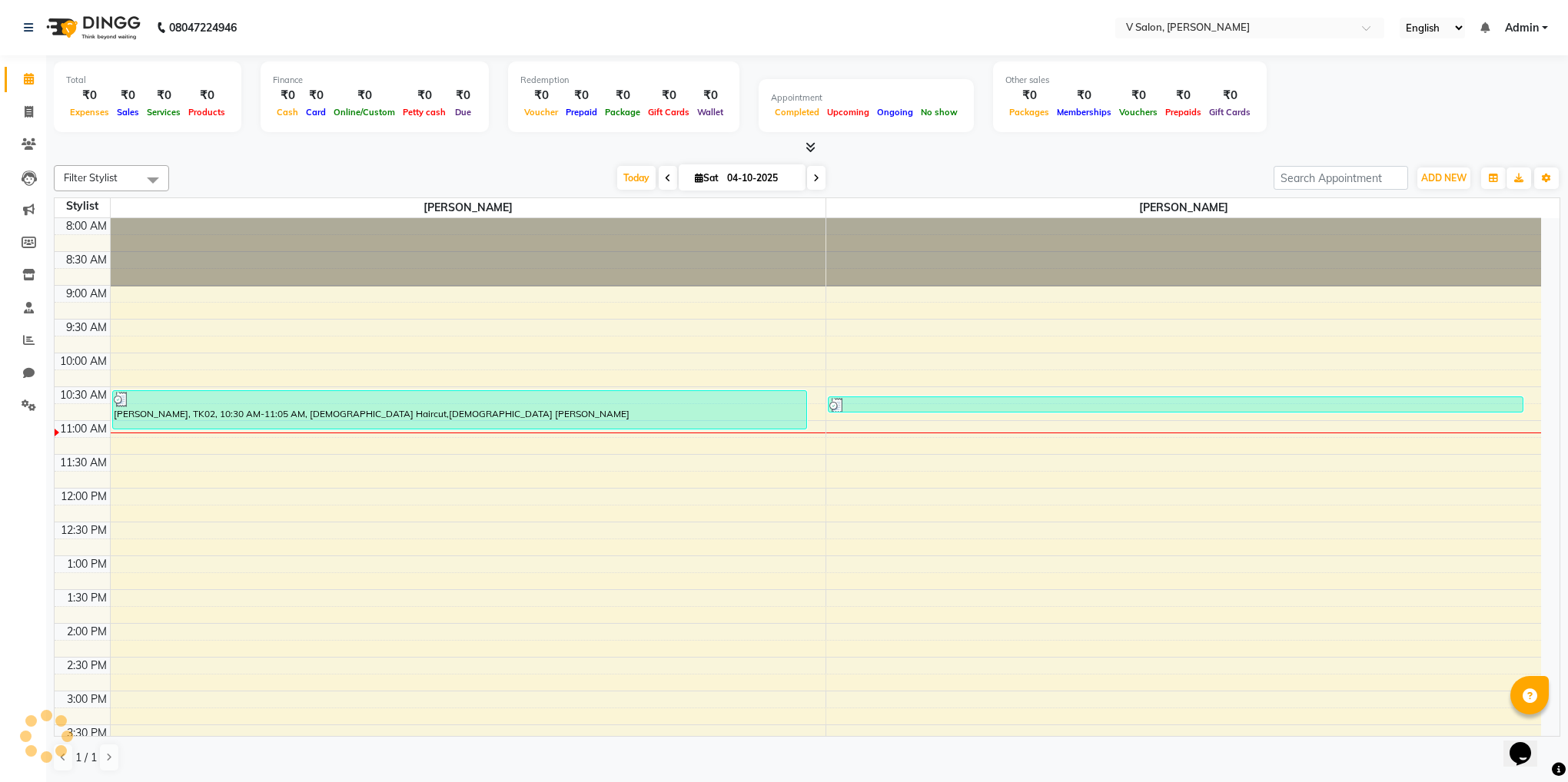
scroll to position [208, 0]
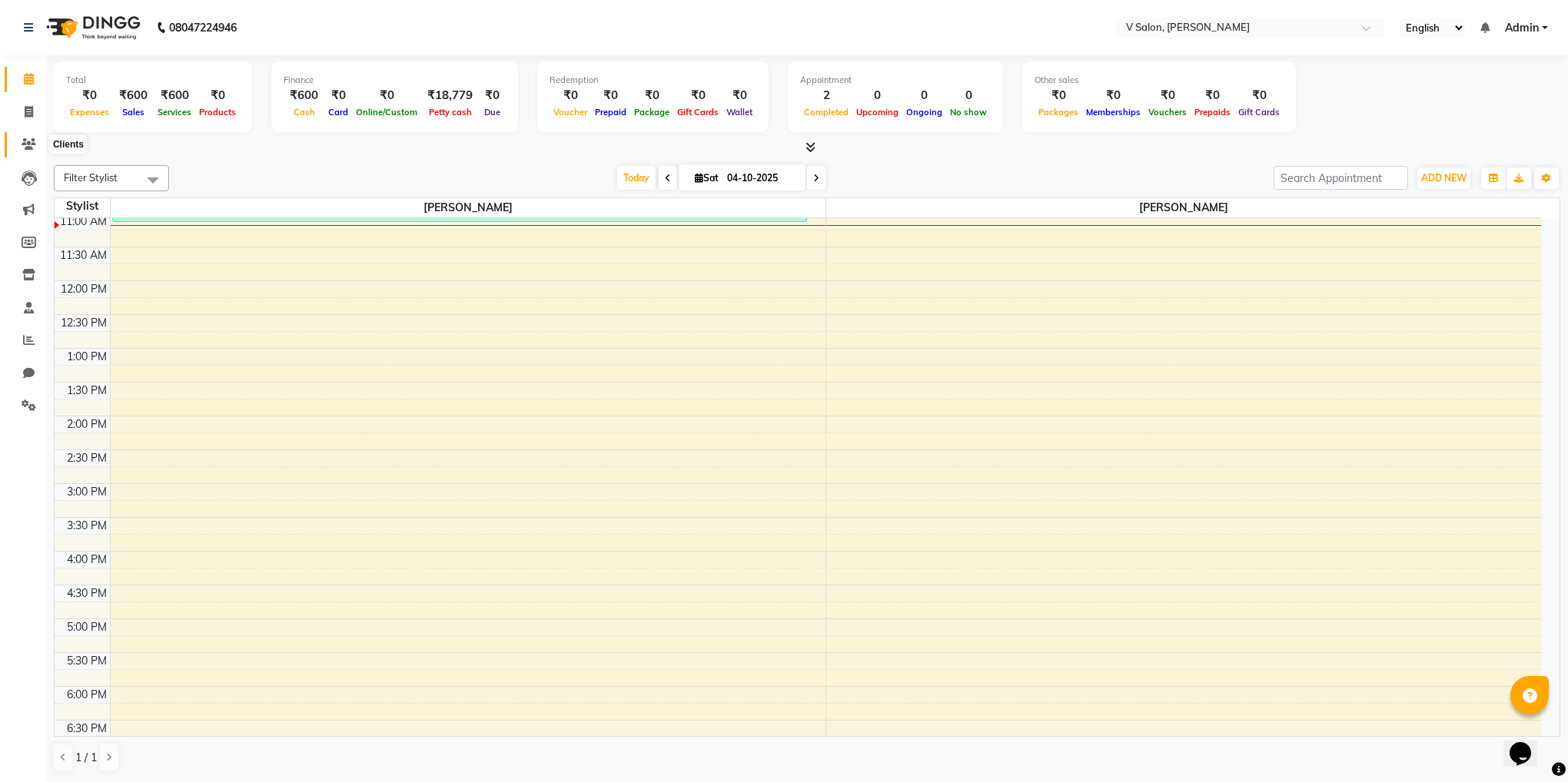
click at [28, 146] on icon at bounding box center [29, 144] width 14 height 12
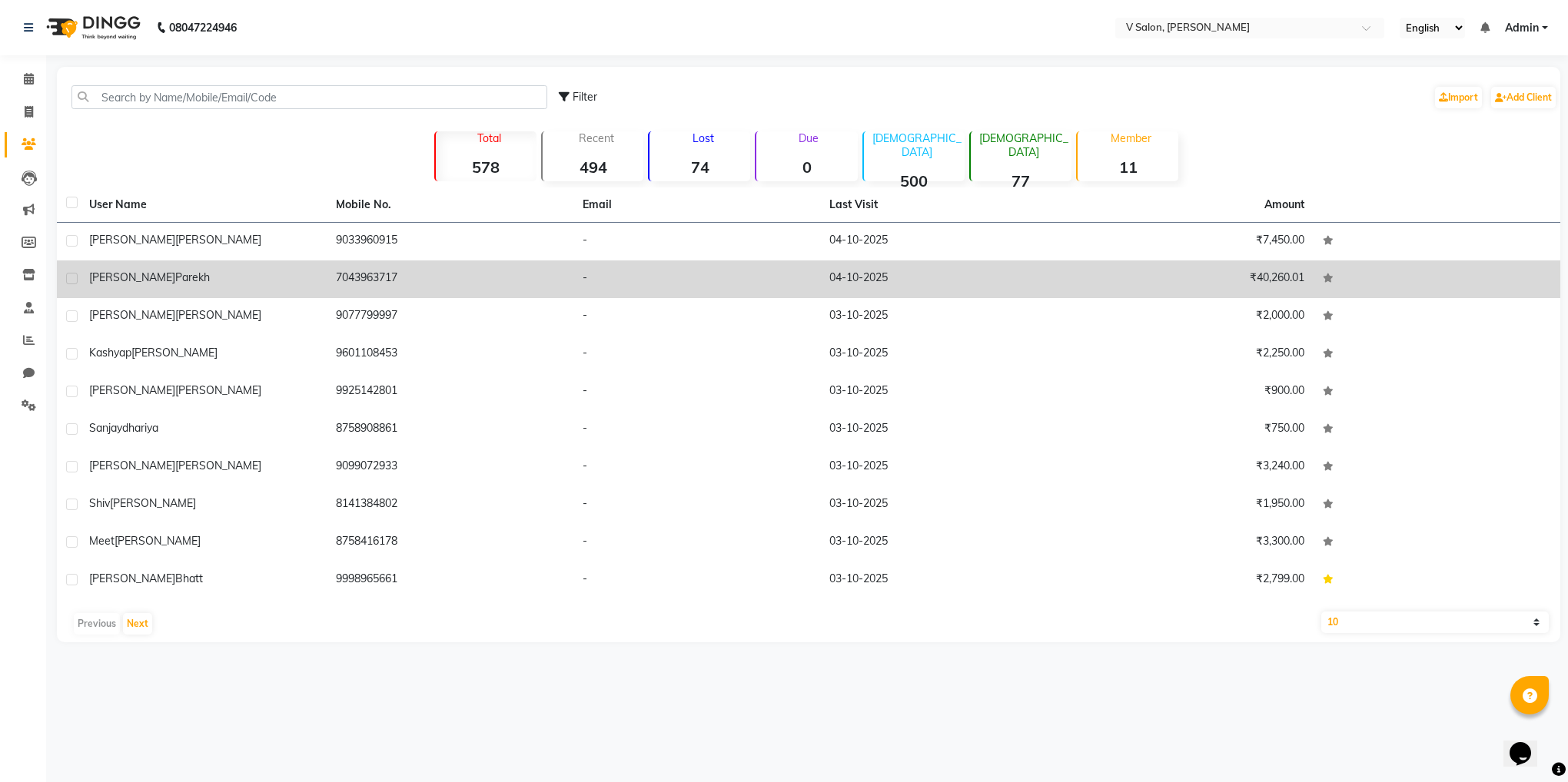
click at [184, 270] on div "[PERSON_NAME]" at bounding box center [203, 278] width 228 height 16
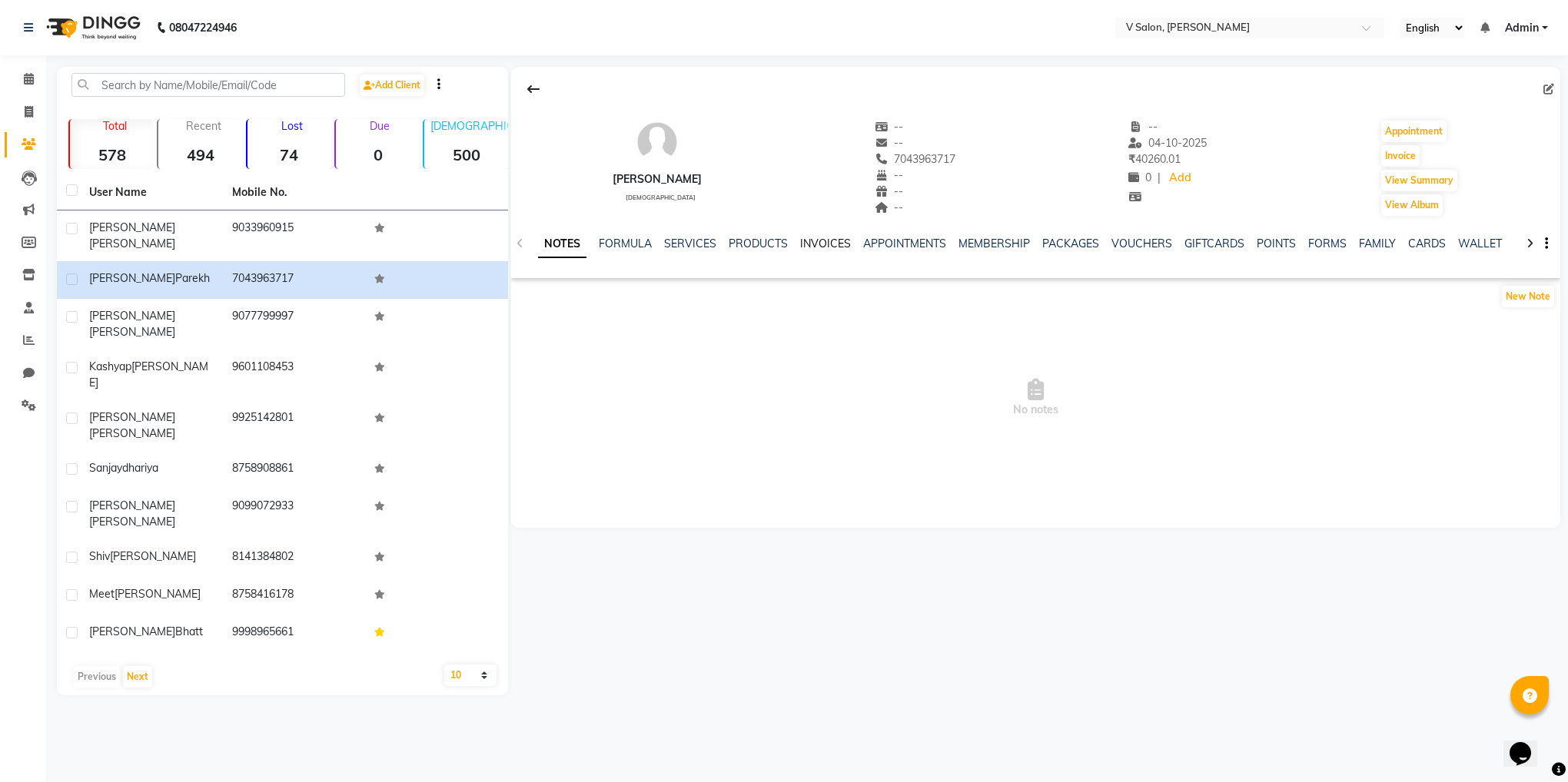
click at [808, 245] on link "INVOICES" at bounding box center [826, 243] width 51 height 14
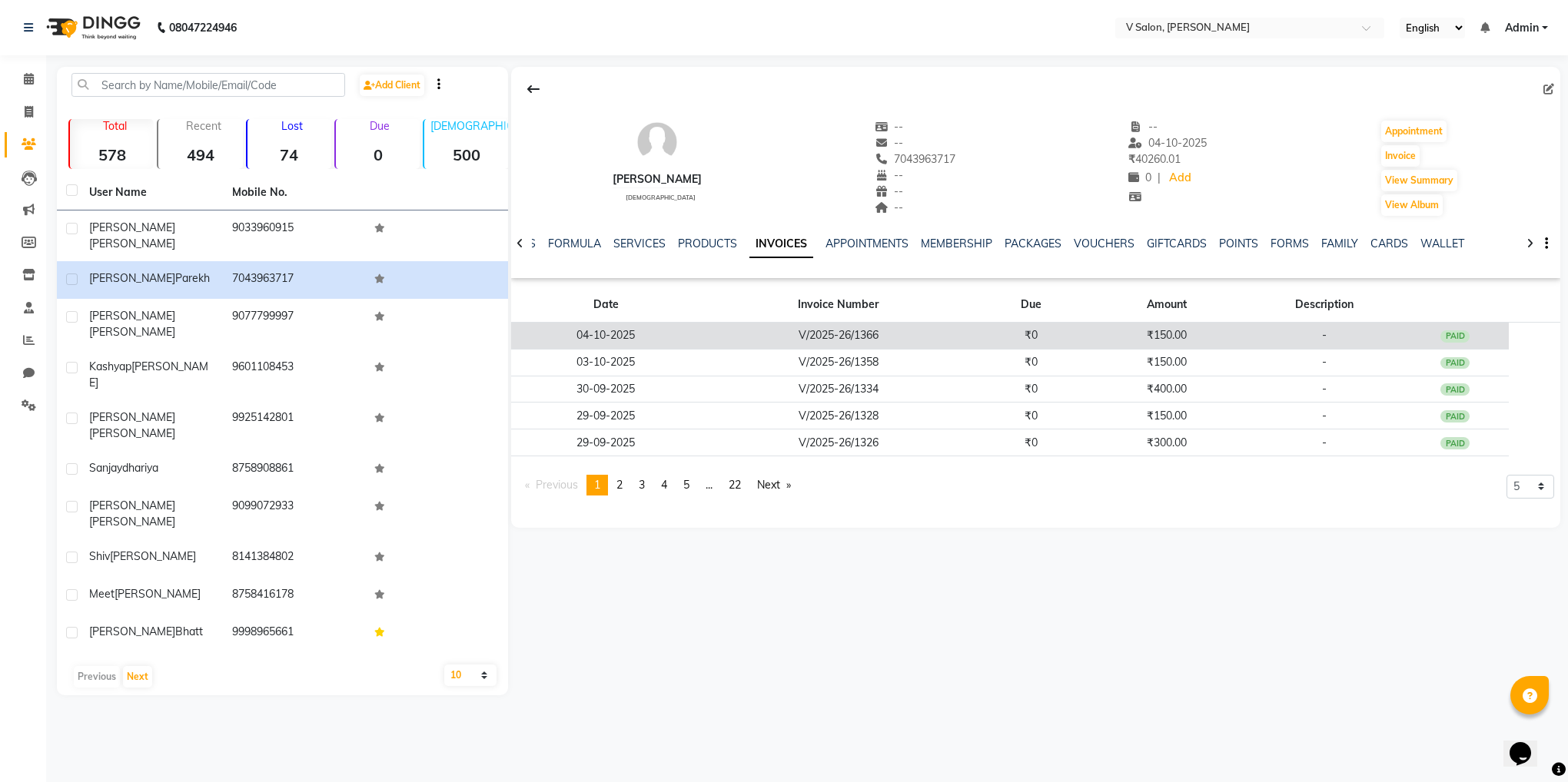
click at [1254, 332] on td "-" at bounding box center [1325, 336] width 154 height 27
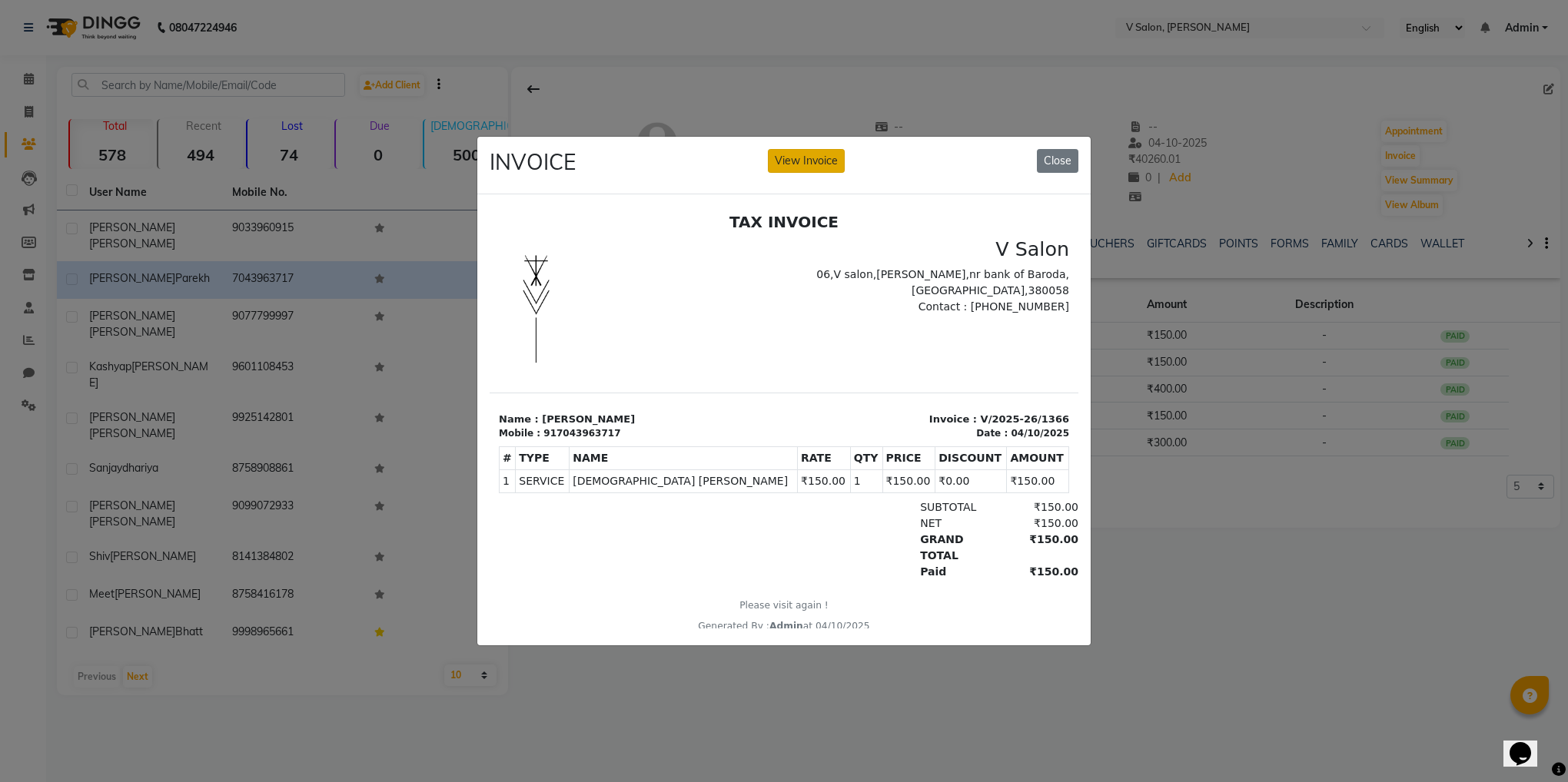
click at [814, 155] on button "View Invoice" at bounding box center [806, 161] width 77 height 24
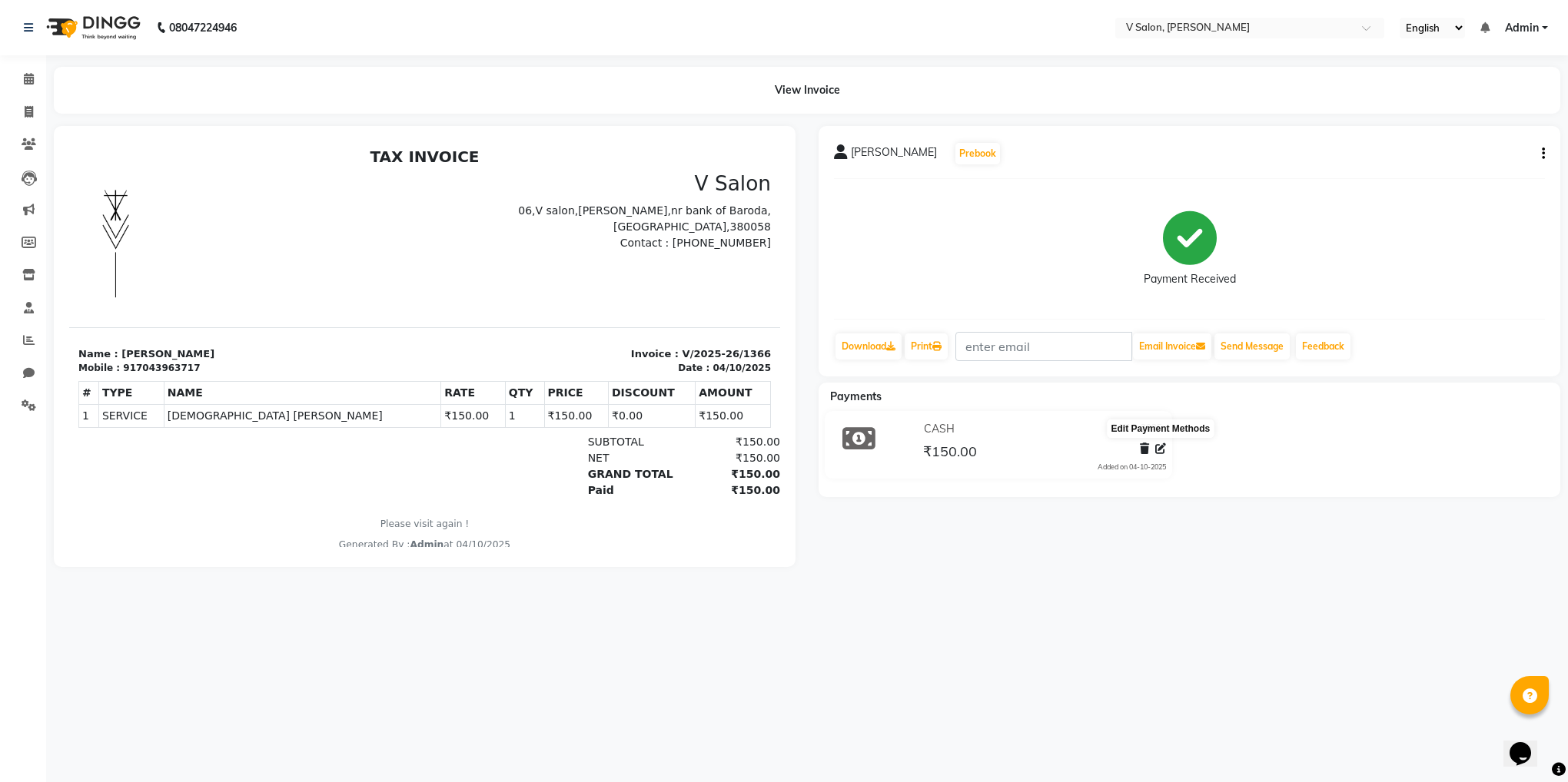
click at [1157, 450] on icon at bounding box center [1161, 449] width 11 height 11
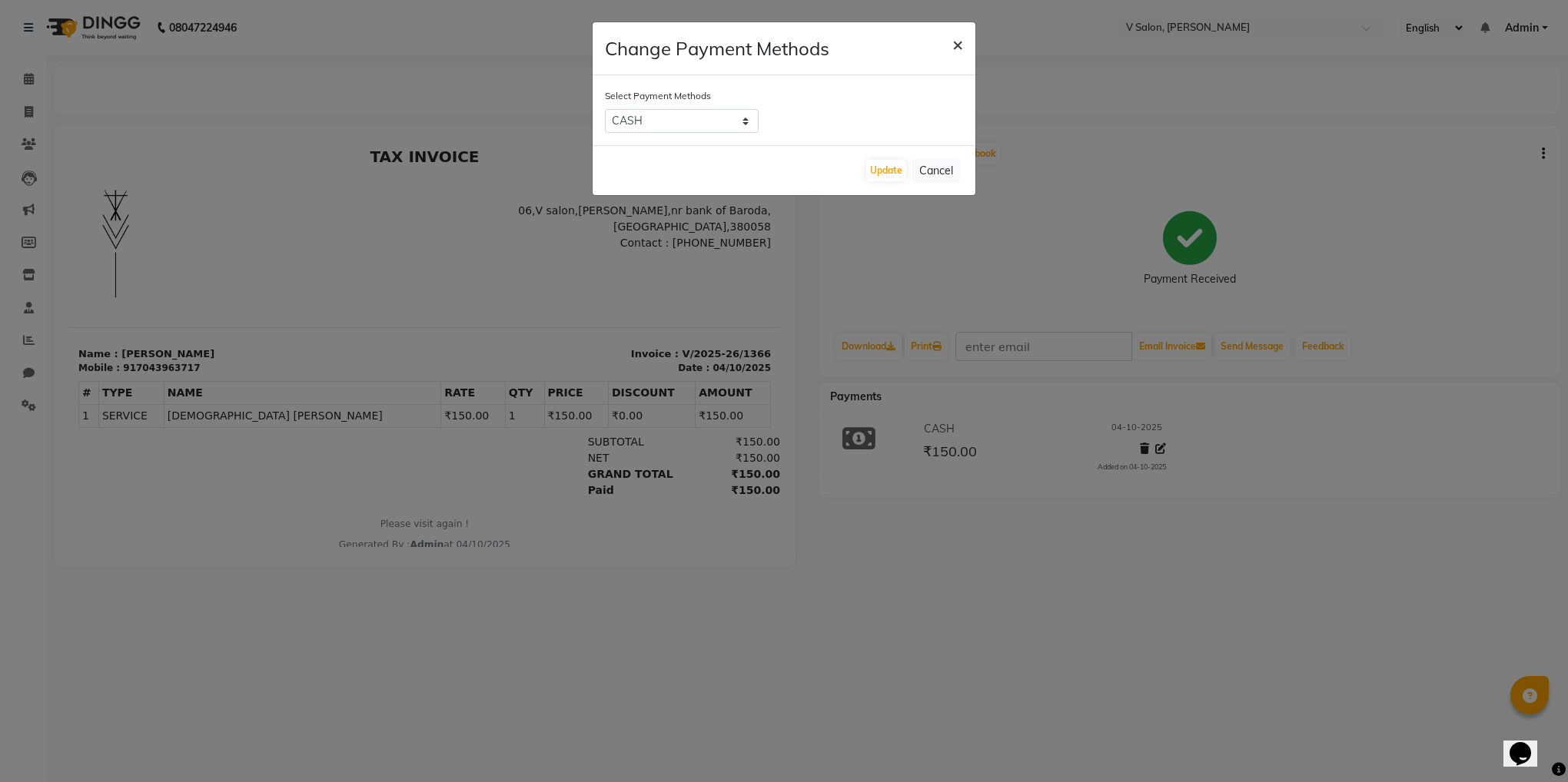
click at [964, 47] on button "×" at bounding box center [958, 44] width 35 height 43
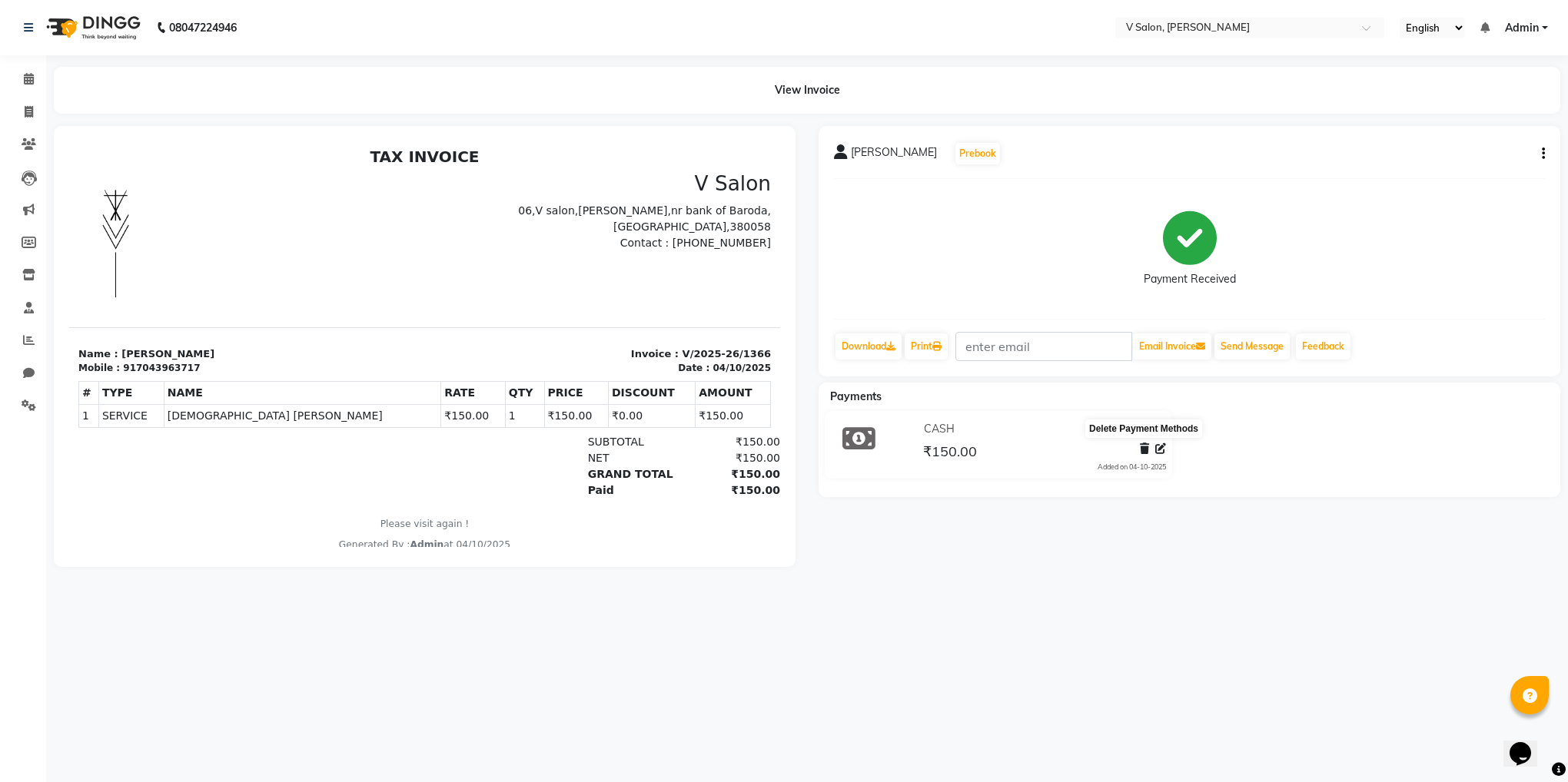
click at [1142, 448] on icon at bounding box center [1145, 449] width 9 height 11
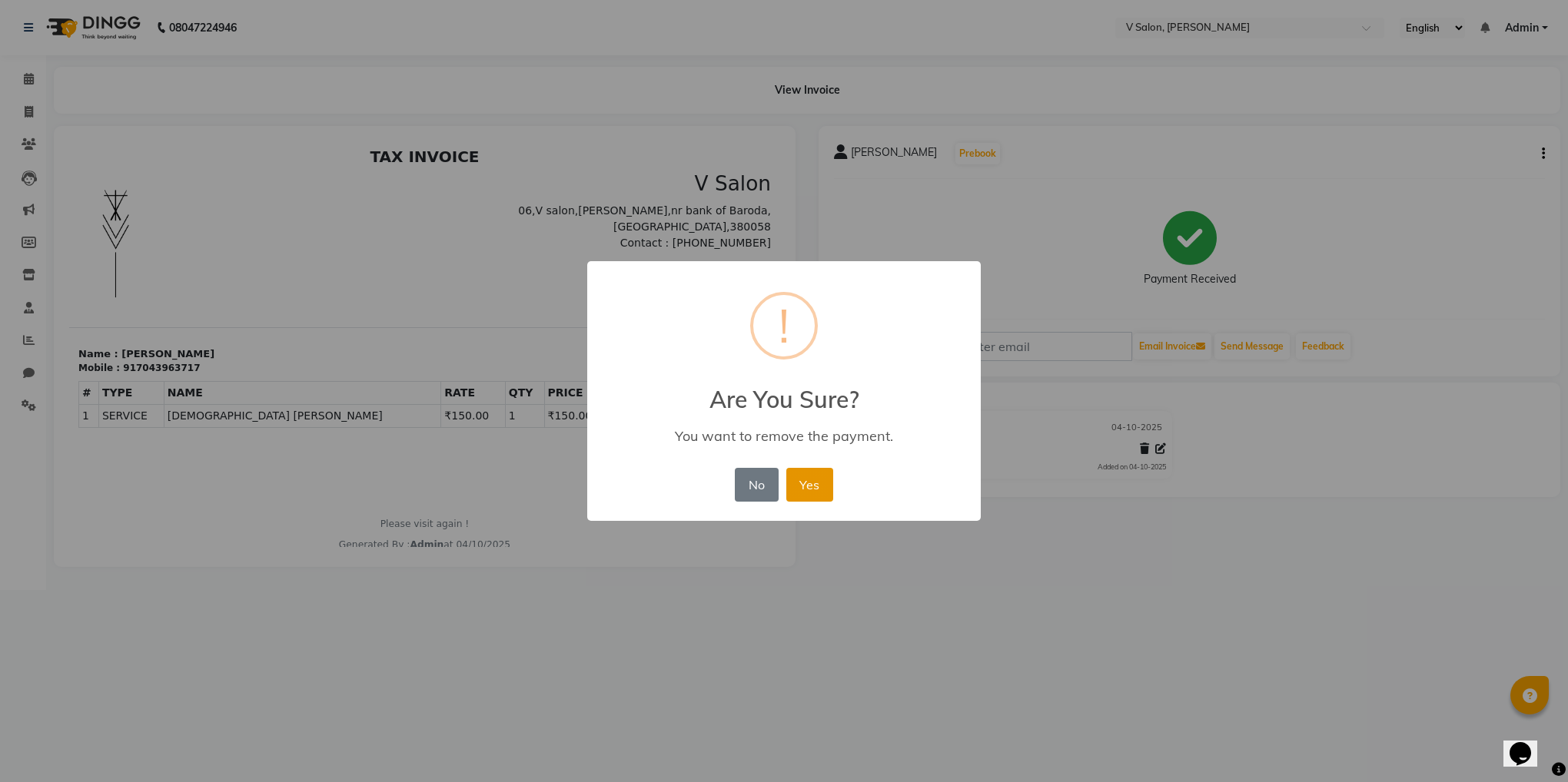
click at [809, 477] on button "Yes" at bounding box center [810, 485] width 47 height 33
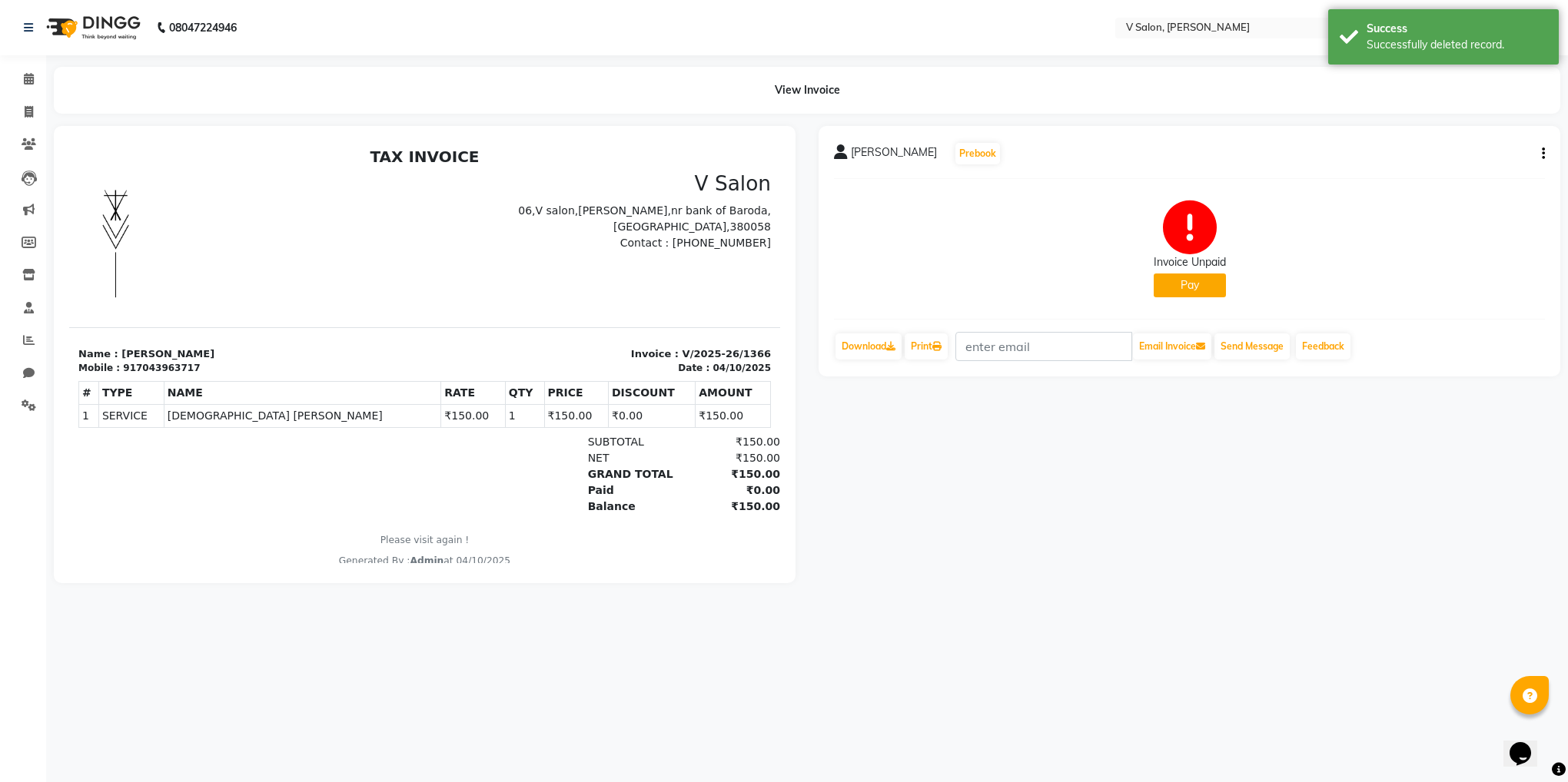
click at [1187, 286] on button "Pay" at bounding box center [1190, 286] width 72 height 24
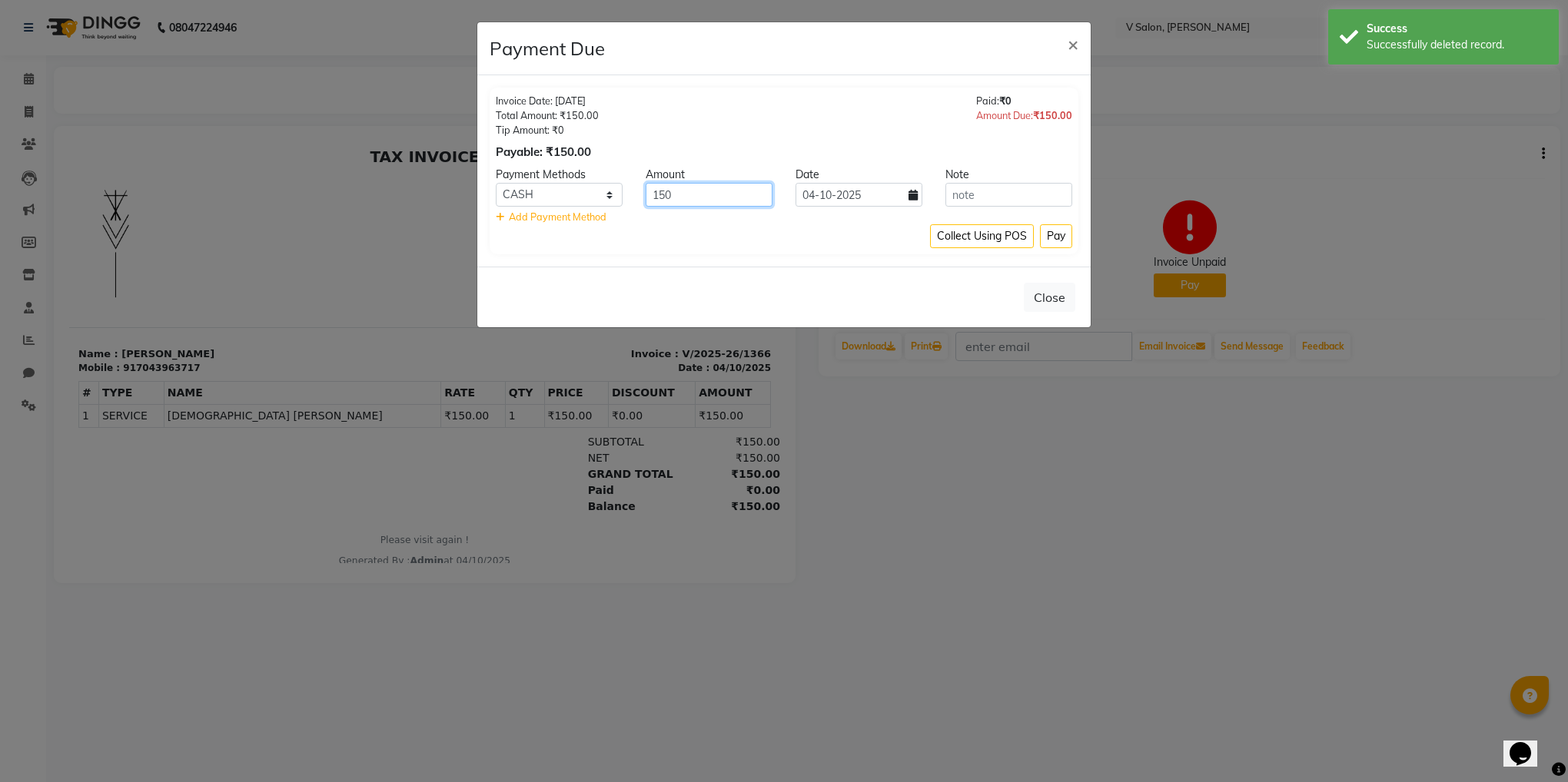
click at [699, 193] on input "150" at bounding box center [709, 194] width 127 height 24
type input "100"
click at [1047, 238] on button "Pay" at bounding box center [1056, 236] width 33 height 24
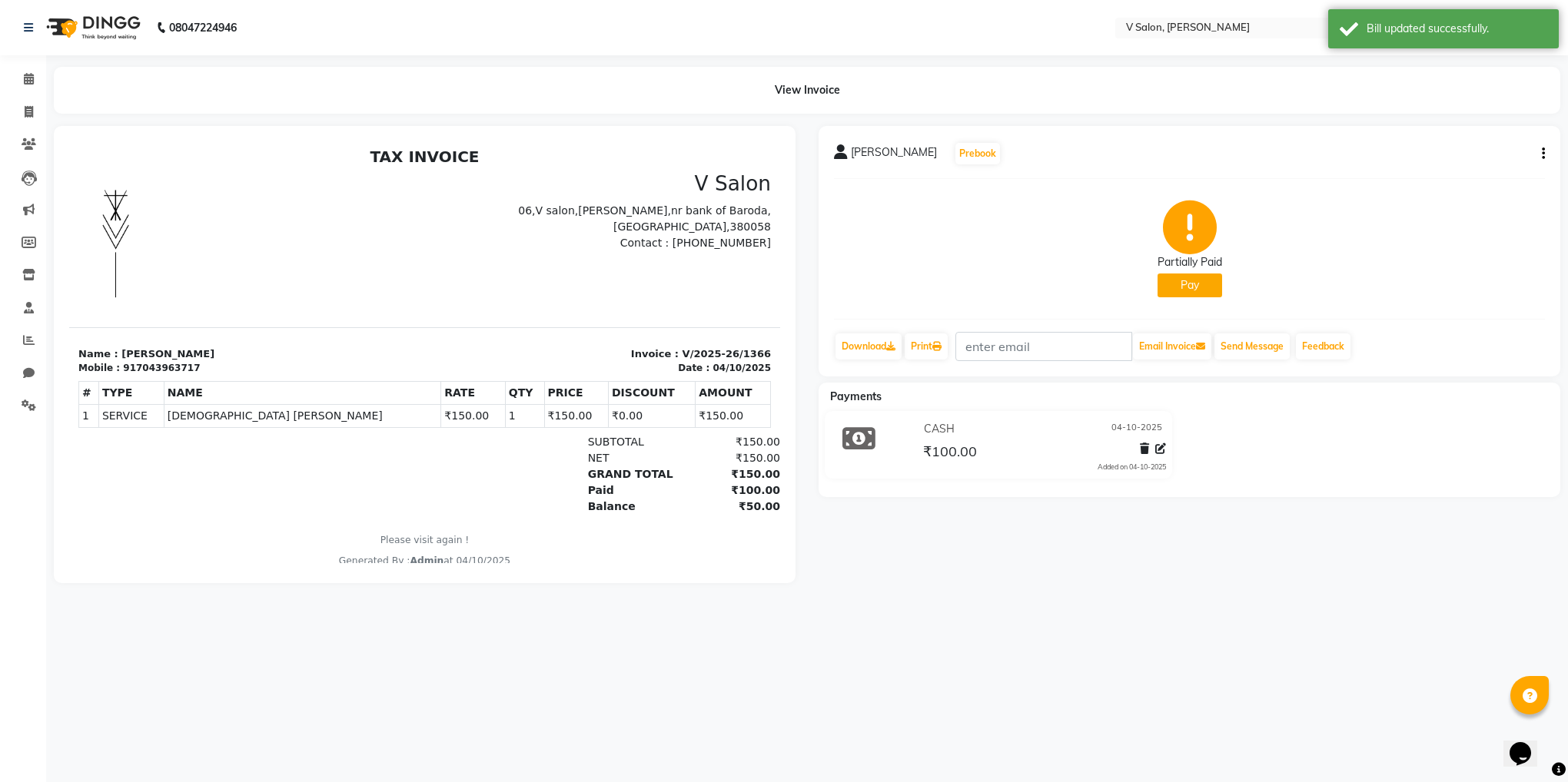
click at [1193, 279] on button "Pay" at bounding box center [1189, 286] width 64 height 24
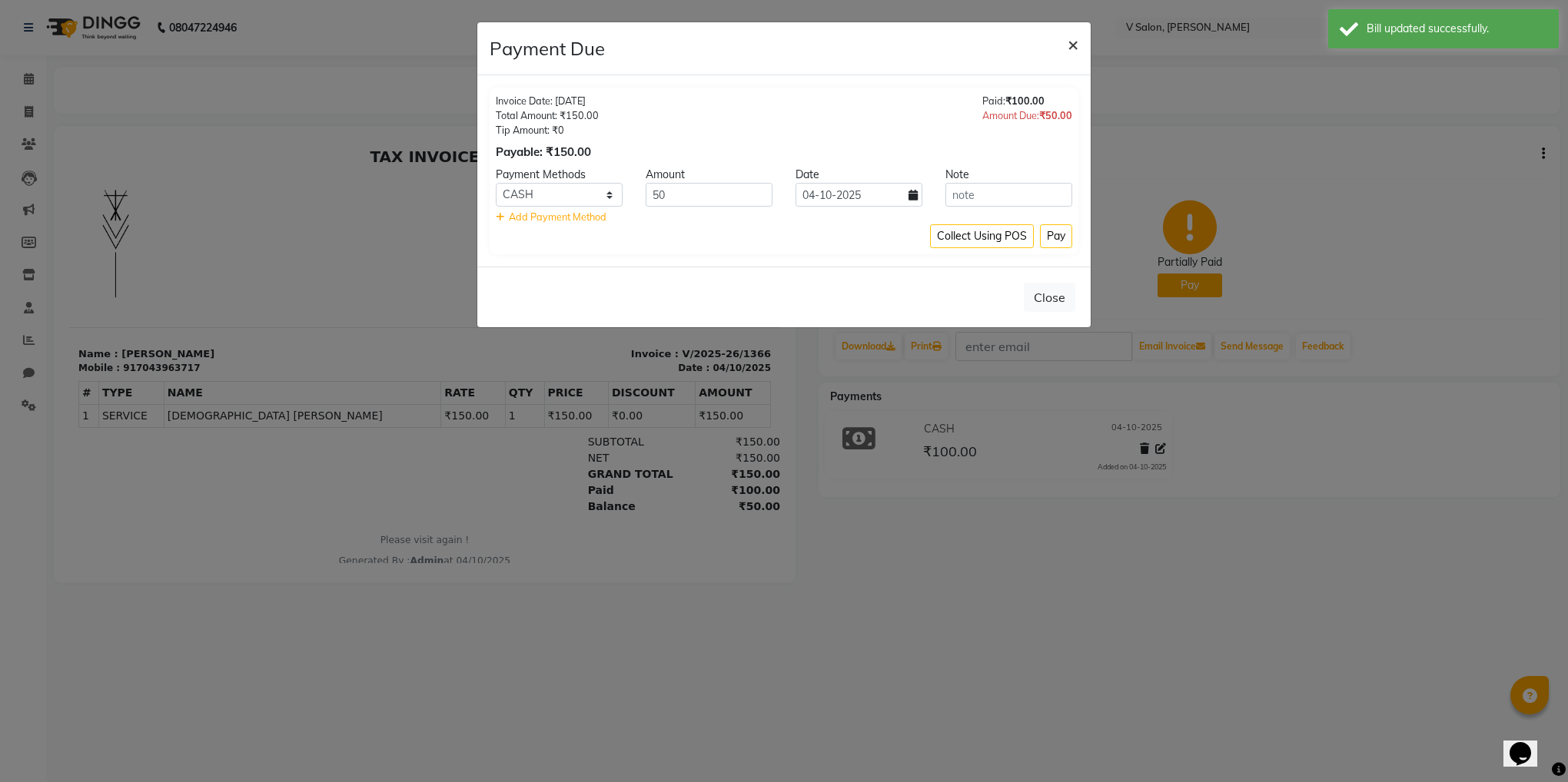
click at [1073, 43] on span "×" at bounding box center [1073, 44] width 11 height 24
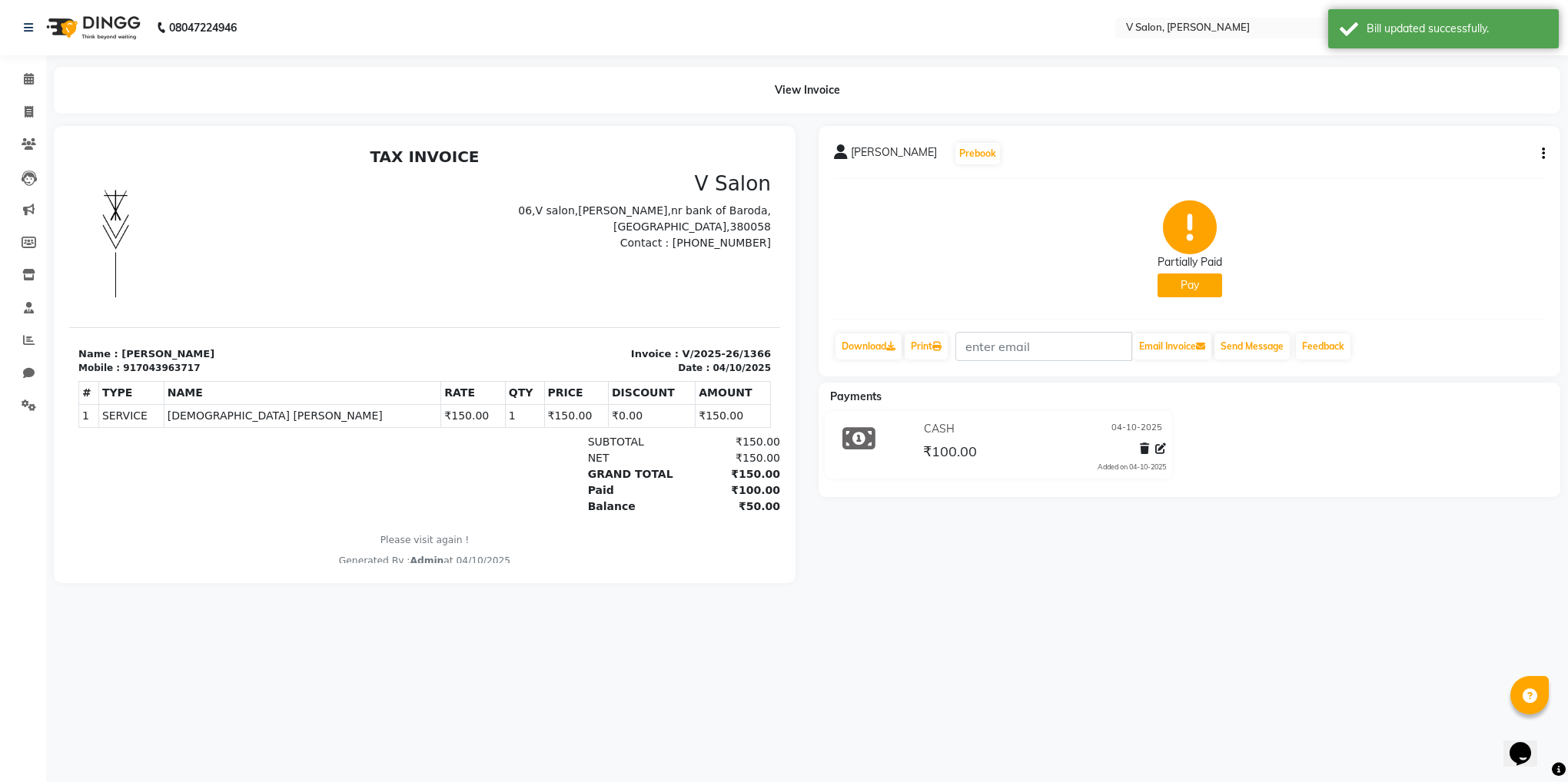
click at [1546, 157] on div "[PERSON_NAME] Prebook Partially Paid Pay Download Print Email Invoice Send Mess…" at bounding box center [1189, 250] width 741 height 250
click at [1546, 153] on div "[PERSON_NAME] Prebook Partially Paid Pay Download Print Email Invoice Send Mess…" at bounding box center [1189, 250] width 741 height 250
click at [1546, 152] on div "[PERSON_NAME] Prebook Partially Paid Pay Download Print Email Invoice Send Mess…" at bounding box center [1189, 250] width 741 height 250
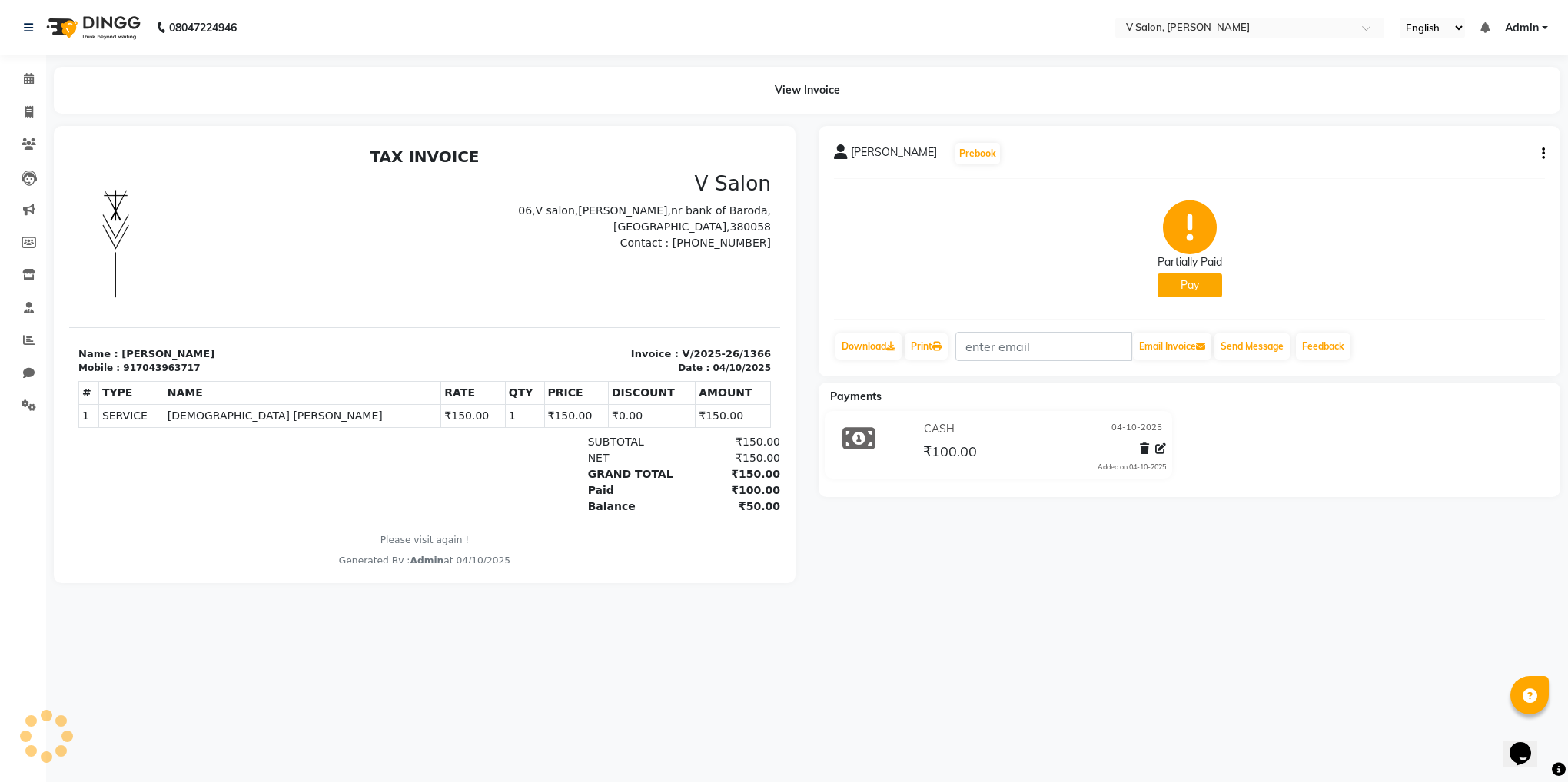
click at [1543, 154] on icon "button" at bounding box center [1543, 154] width 3 height 1
click at [1476, 108] on div "Cancel Invoice" at bounding box center [1466, 114] width 105 height 19
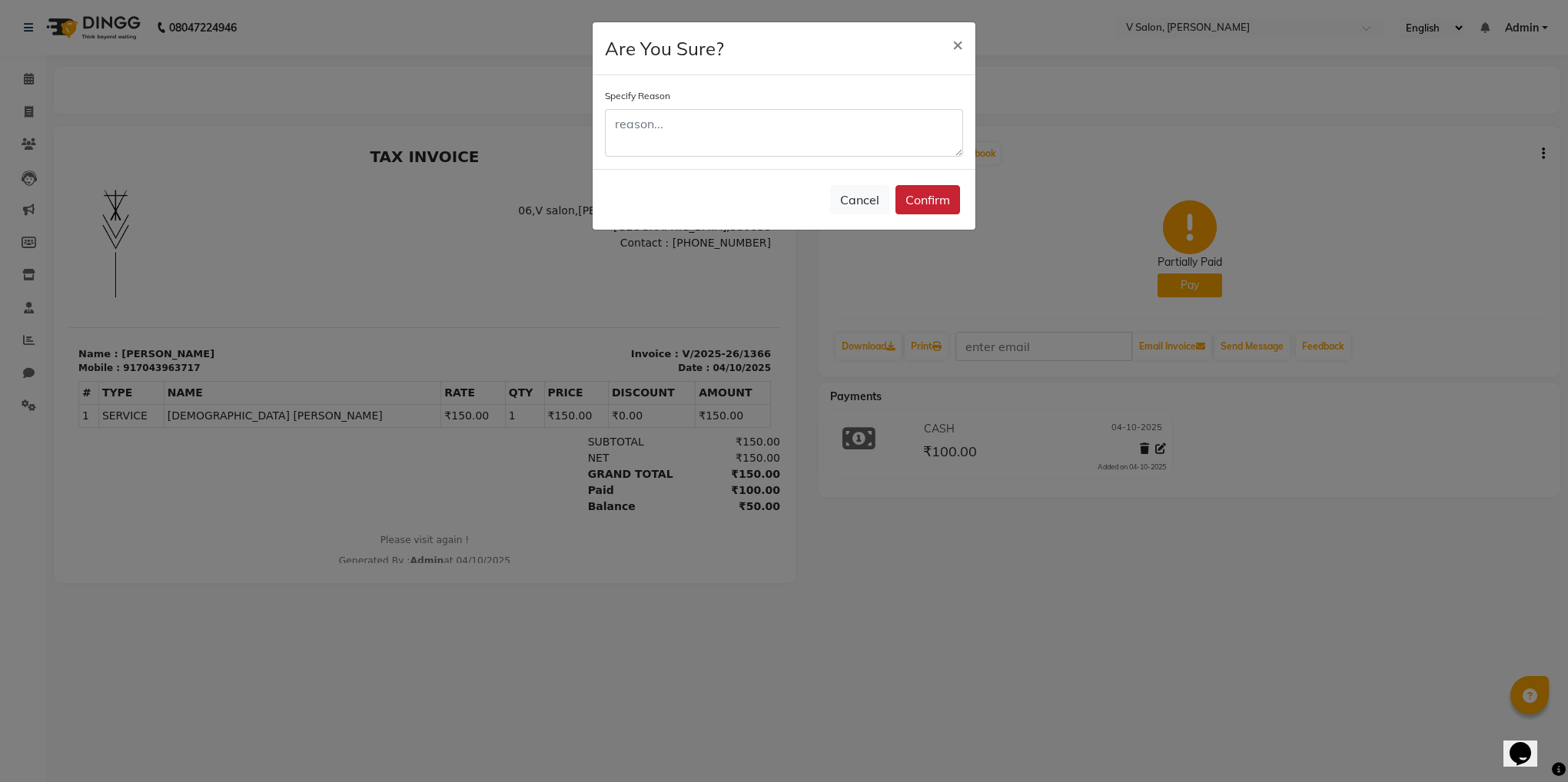
click at [944, 193] on button "Confirm" at bounding box center [927, 200] width 64 height 29
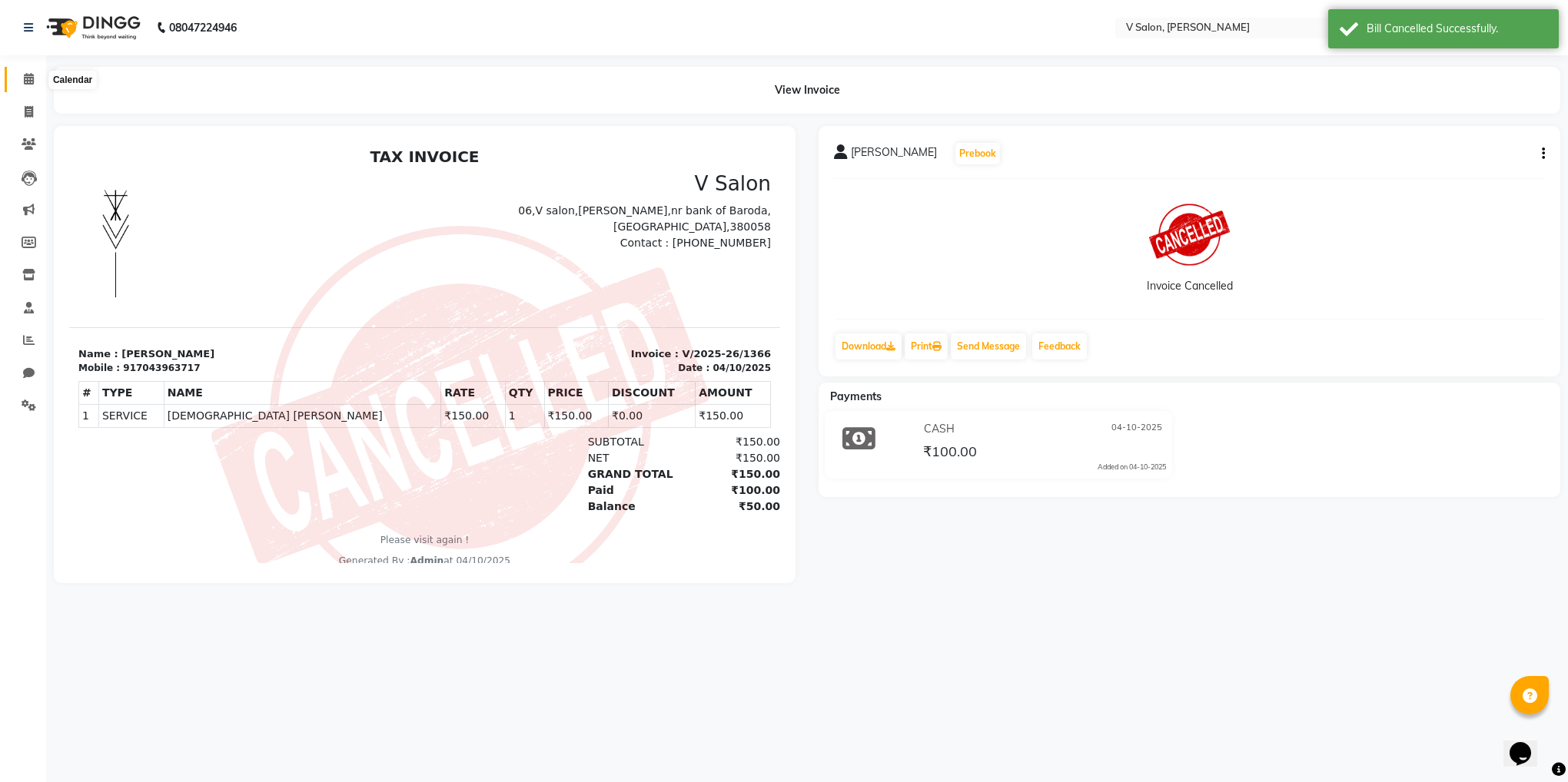
click at [15, 80] on span at bounding box center [29, 80] width 27 height 18
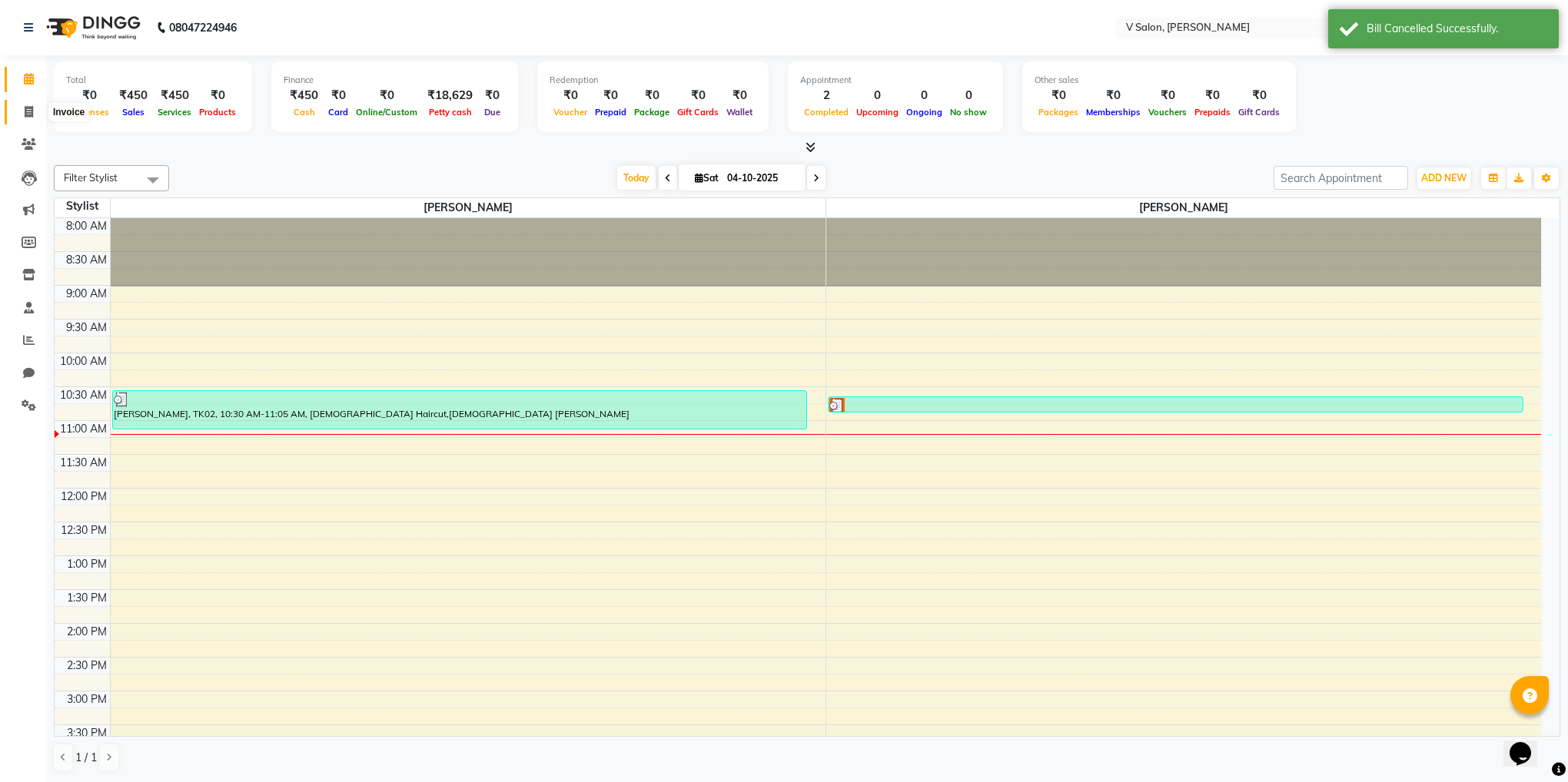
click at [19, 110] on span at bounding box center [29, 113] width 27 height 18
select select "service"
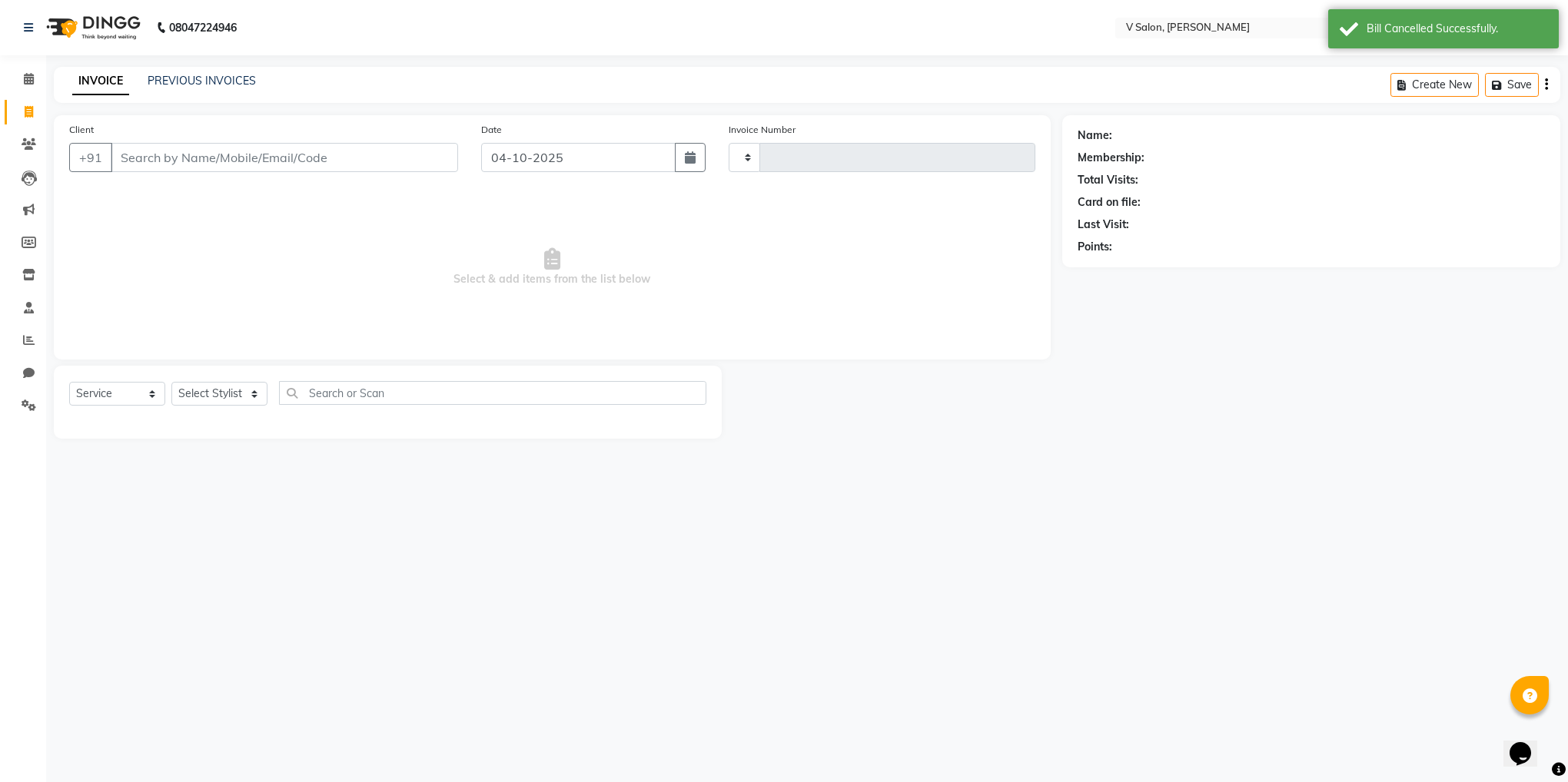
type input "1368"
select select "8434"
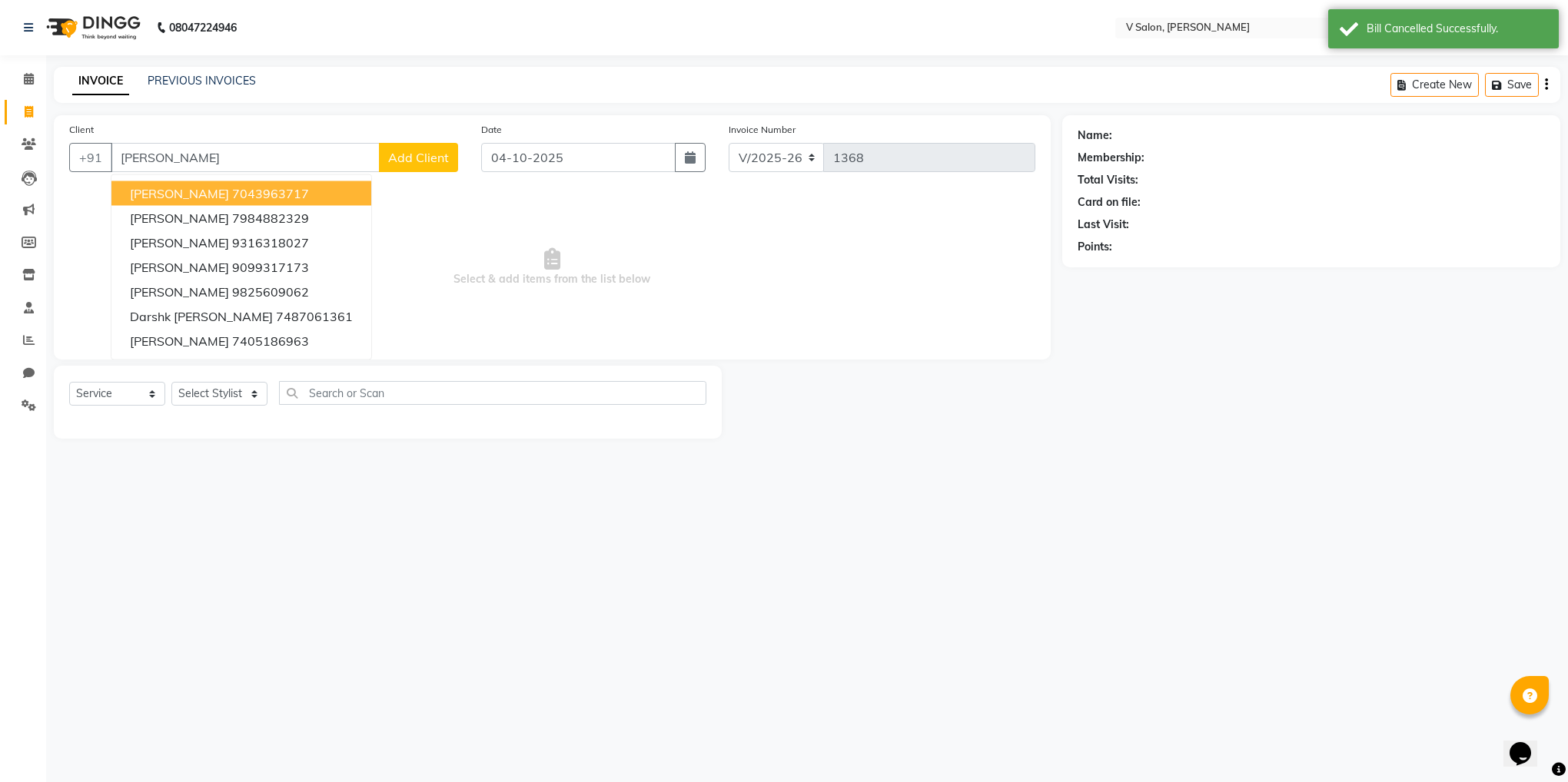
click at [146, 197] on span "[PERSON_NAME]" at bounding box center [180, 193] width 99 height 15
type input "7043963717"
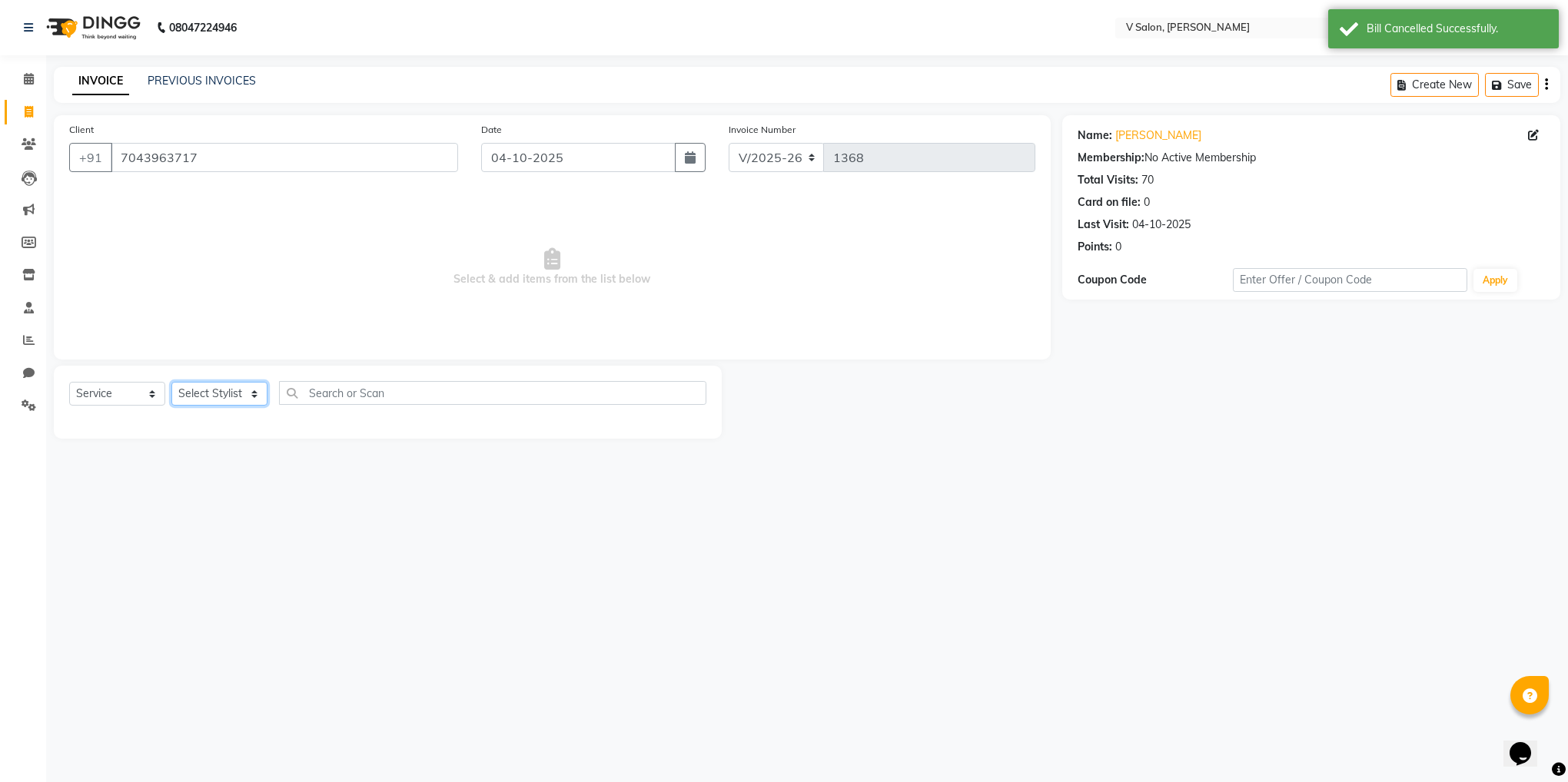
drag, startPoint x: 233, startPoint y: 394, endPoint x: 233, endPoint y: 441, distance: 47.0
click at [233, 441] on main "INVOICE PREVIOUS INVOICES Create New Save Client [PHONE_NUMBER] Date [DATE] Inv…" at bounding box center [807, 264] width 1522 height 395
select select "81550"
click at [172, 382] on select "Select Stylist [PERSON_NAME] vishal nai" at bounding box center [220, 394] width 96 height 24
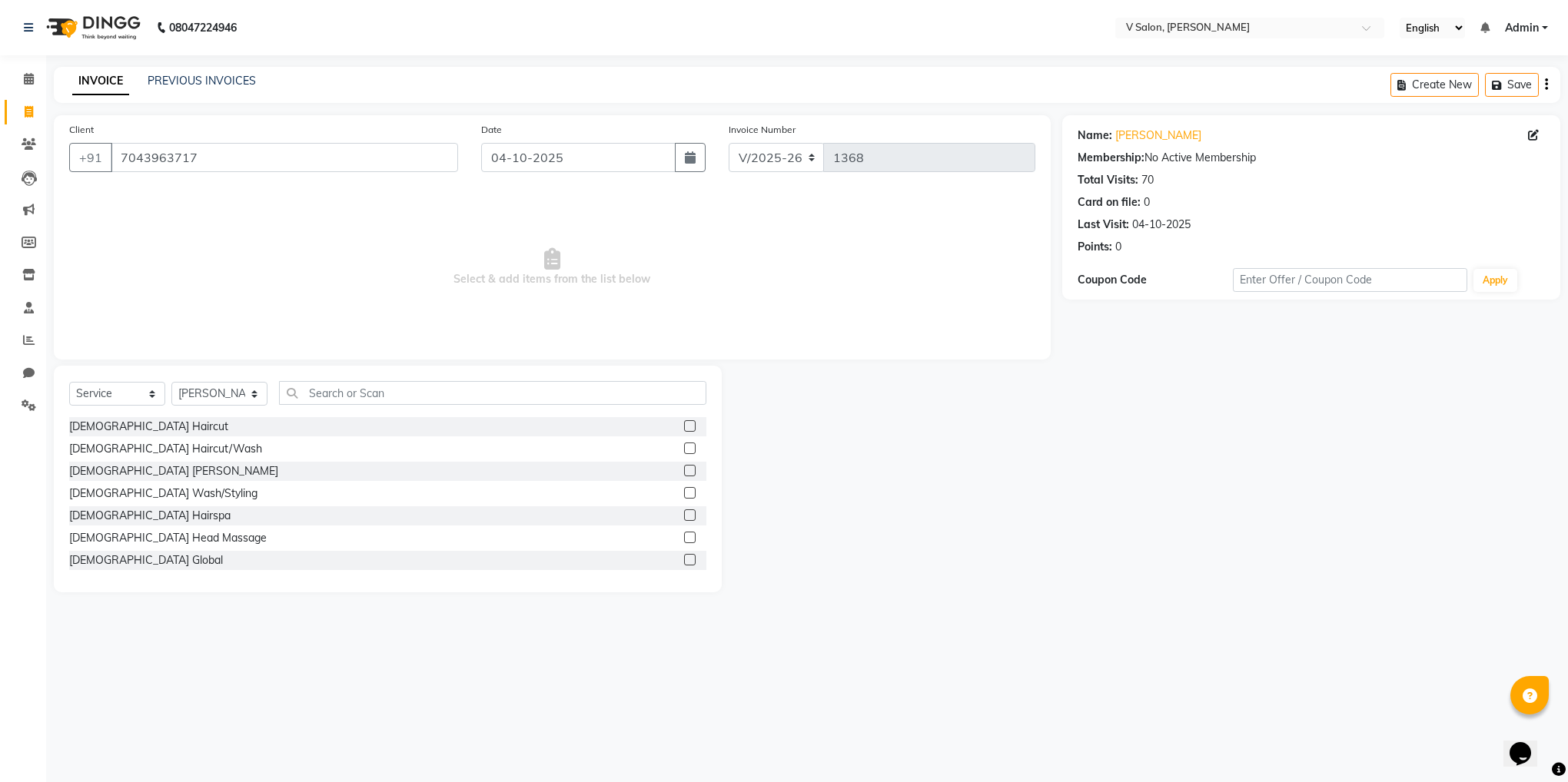
click at [676, 459] on div "[DEMOGRAPHIC_DATA] Haircut [DEMOGRAPHIC_DATA] Haircut/Wash [DEMOGRAPHIC_DATA] […" at bounding box center [388, 495] width 638 height 154
click at [685, 473] on label at bounding box center [690, 470] width 12 height 12
click at [685, 473] on input "checkbox" at bounding box center [689, 471] width 10 height 10
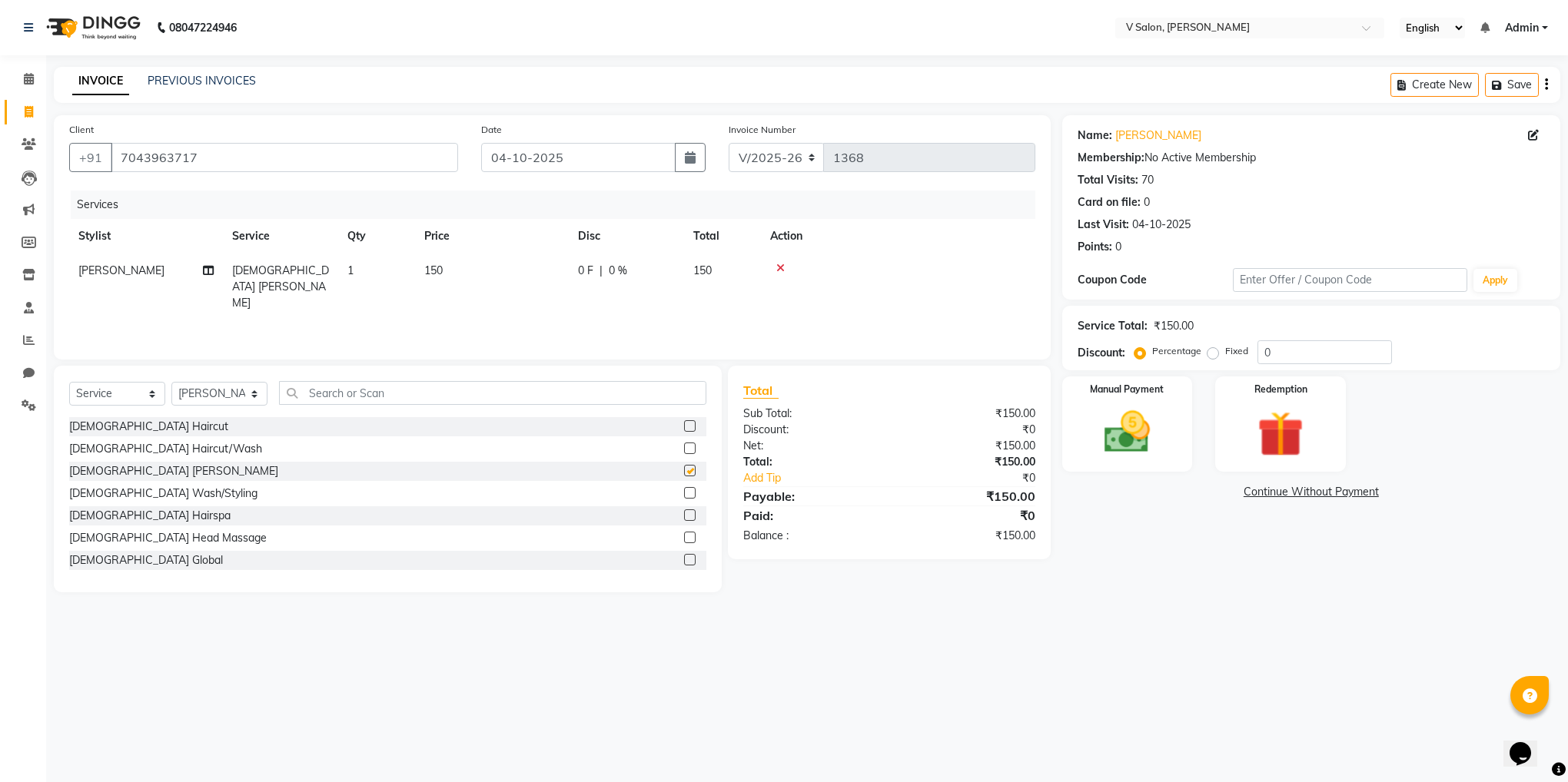
checkbox input "false"
click at [1225, 351] on label "Fixed" at bounding box center [1237, 351] width 24 height 14
click at [1216, 351] on input "Fixed" at bounding box center [1216, 352] width 11 height 11
radio input "true"
click at [1264, 356] on input "0" at bounding box center [1325, 353] width 135 height 24
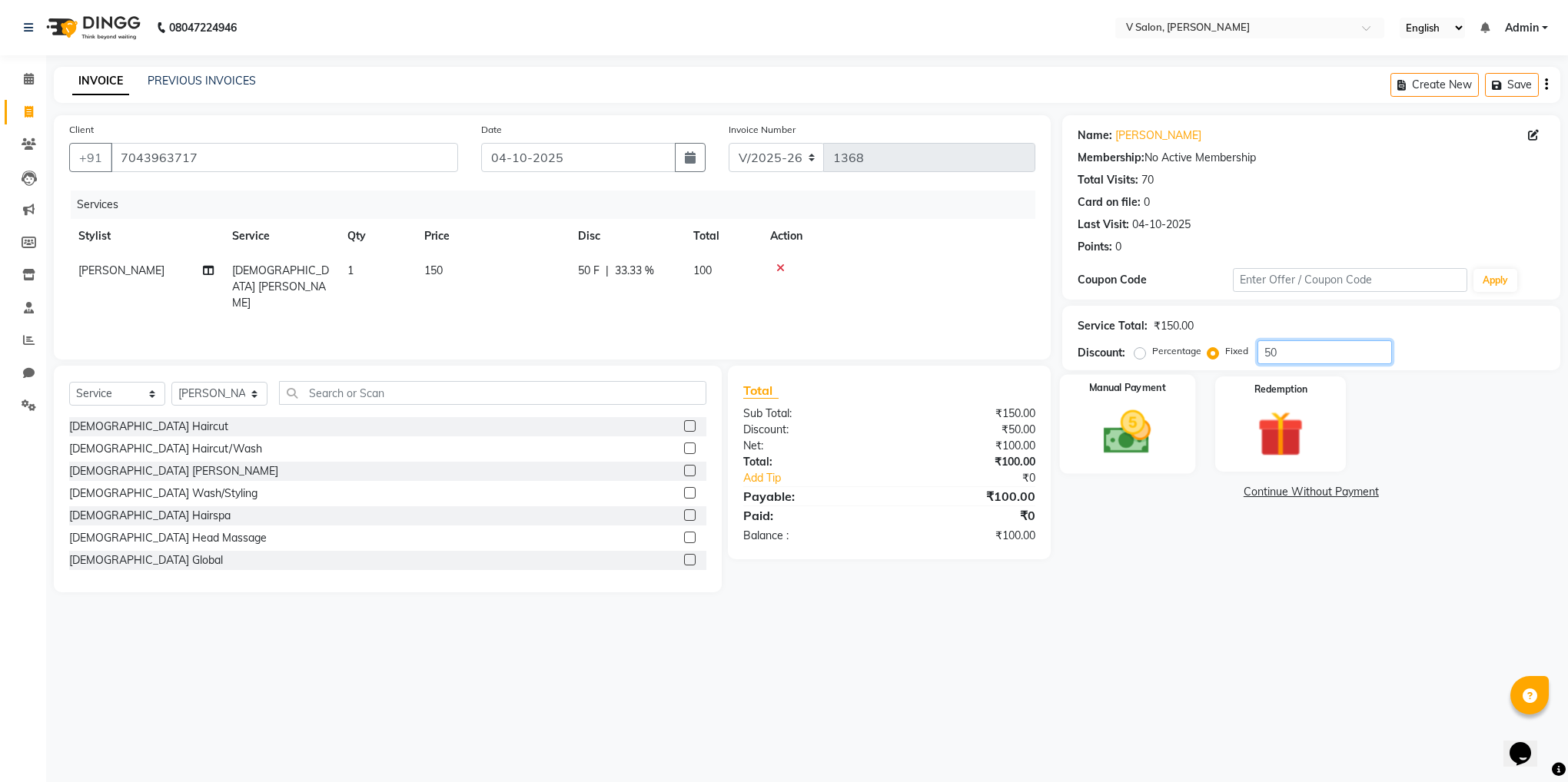
type input "50"
click at [1126, 410] on img at bounding box center [1128, 432] width 78 height 55
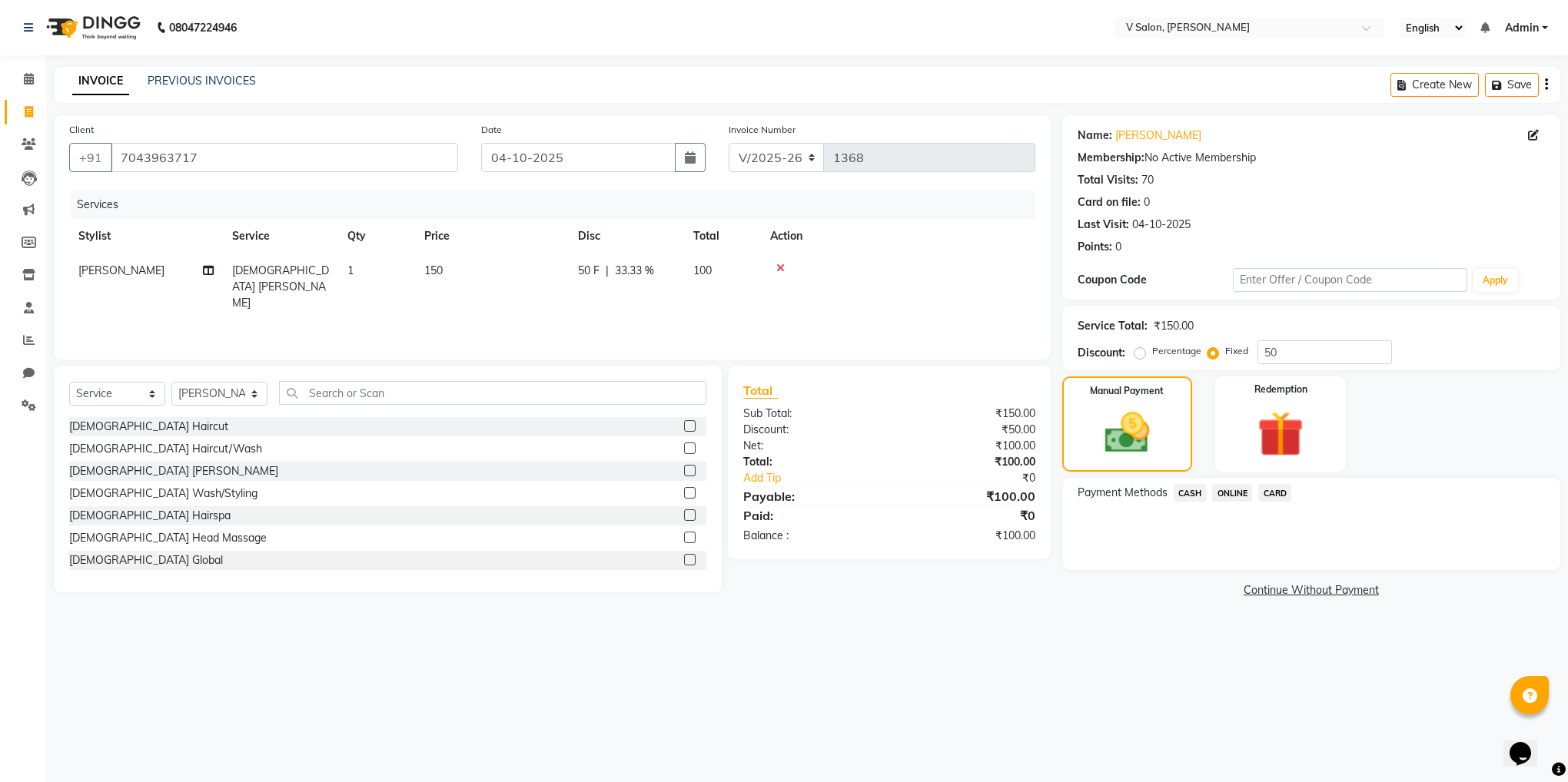
click at [1193, 498] on span "CASH" at bounding box center [1190, 494] width 33 height 18
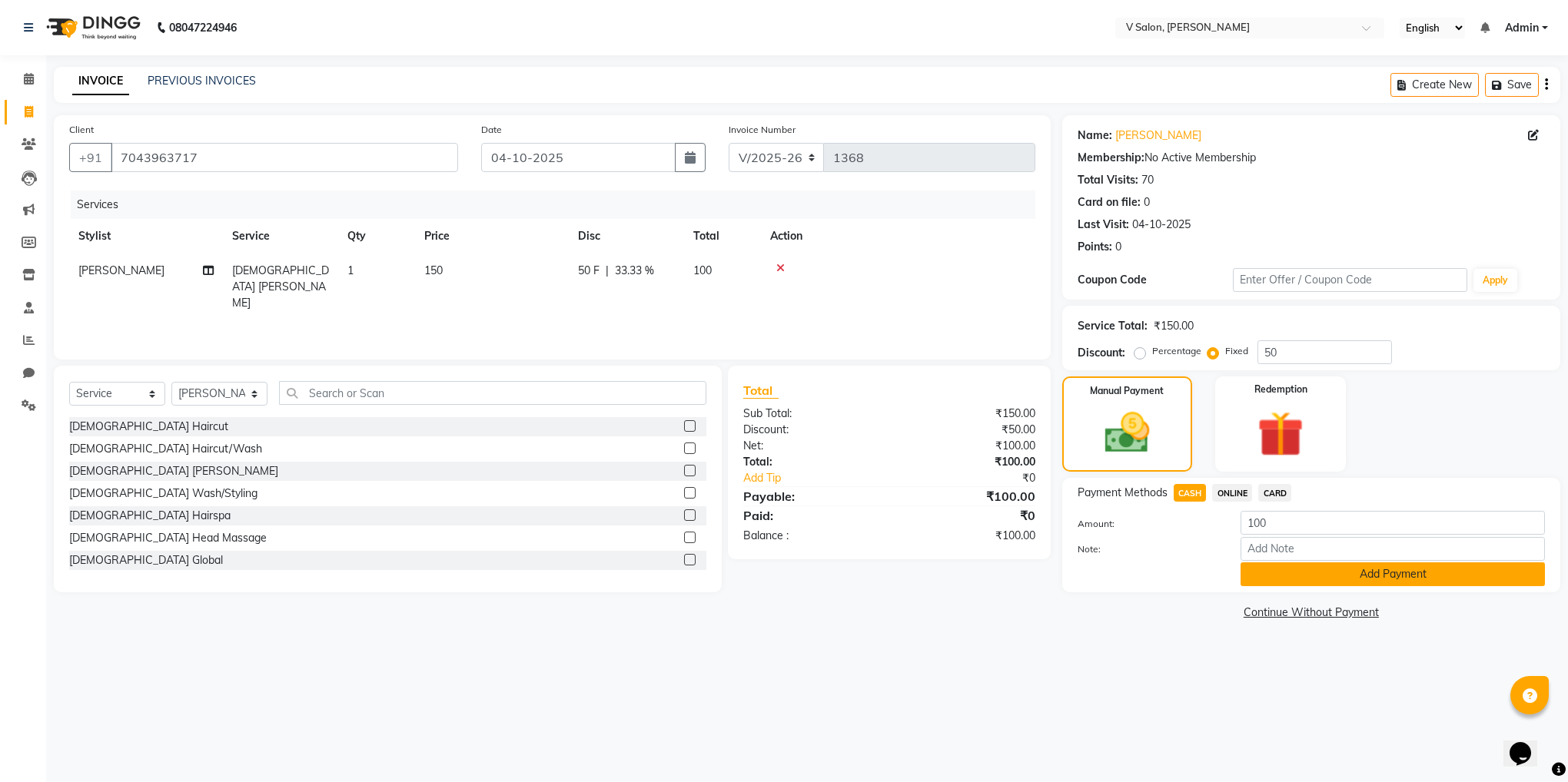
click at [1266, 574] on button "Add Payment" at bounding box center [1393, 574] width 305 height 24
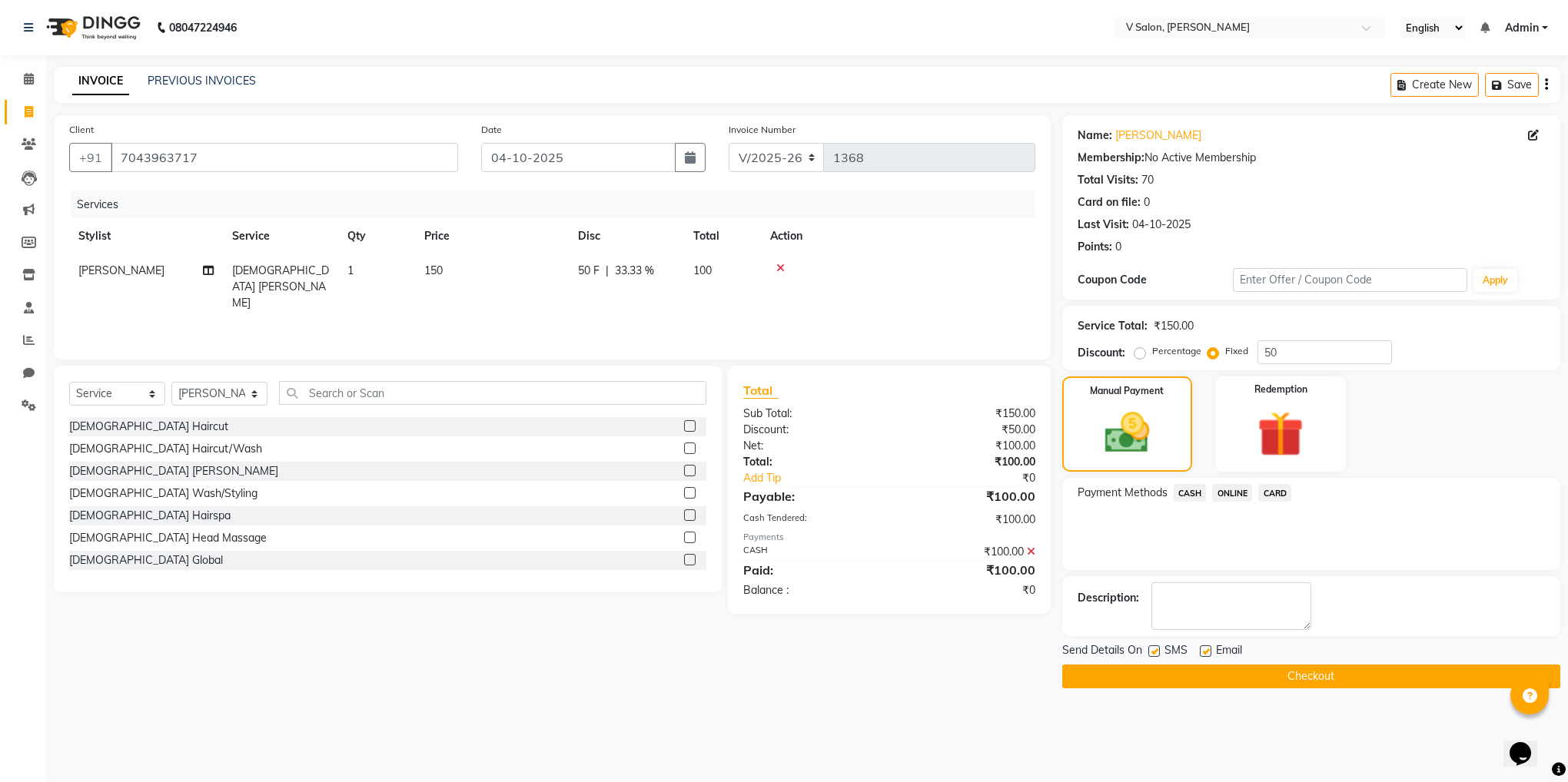
click at [1156, 649] on label at bounding box center [1154, 651] width 12 height 12
click at [1156, 649] on input "checkbox" at bounding box center [1153, 652] width 10 height 10
checkbox input "false"
click at [1203, 649] on label at bounding box center [1205, 651] width 12 height 12
click at [1203, 649] on input "checkbox" at bounding box center [1204, 652] width 10 height 10
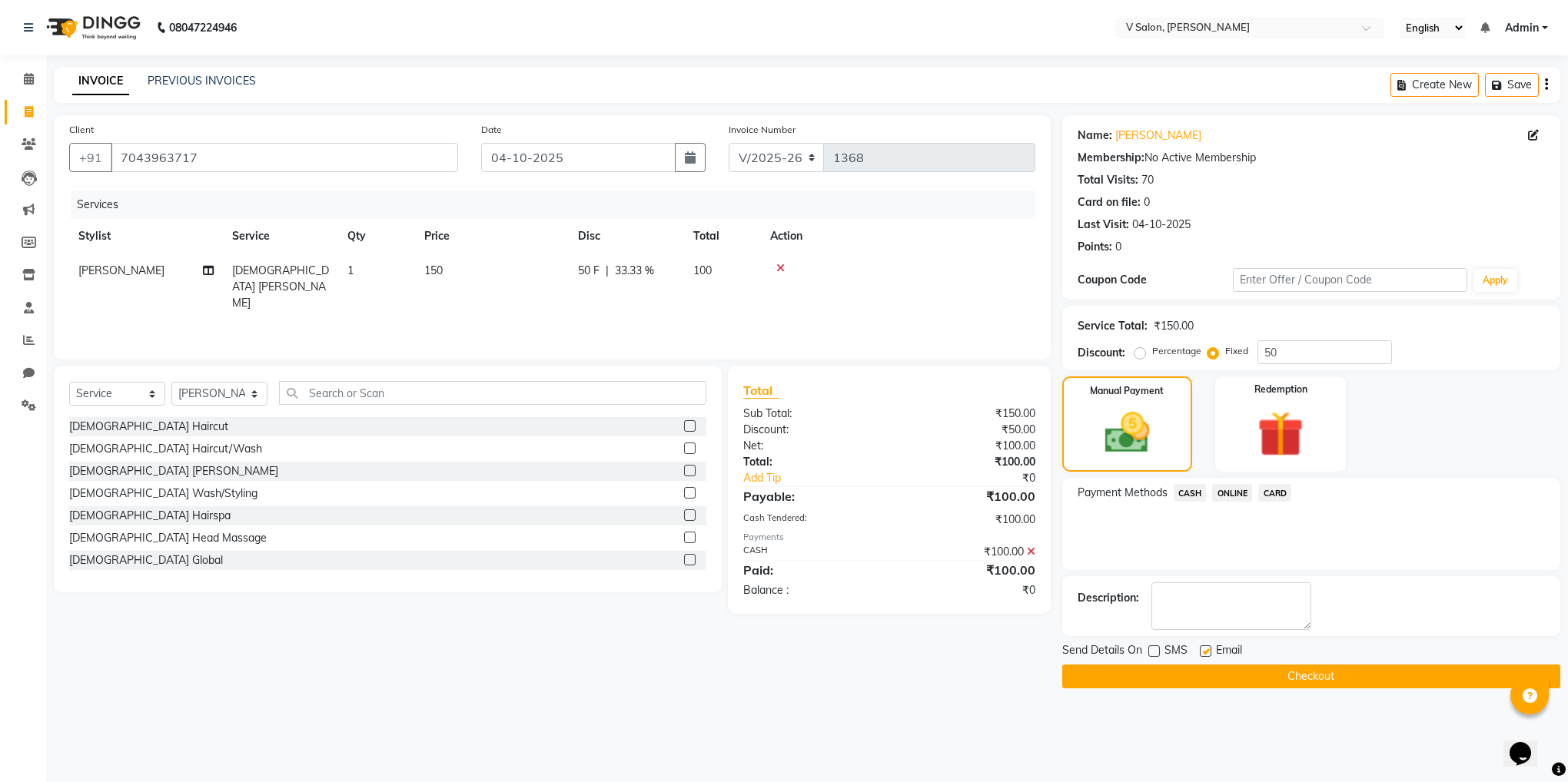
checkbox input "false"
click at [1228, 675] on button "Checkout" at bounding box center [1311, 676] width 498 height 24
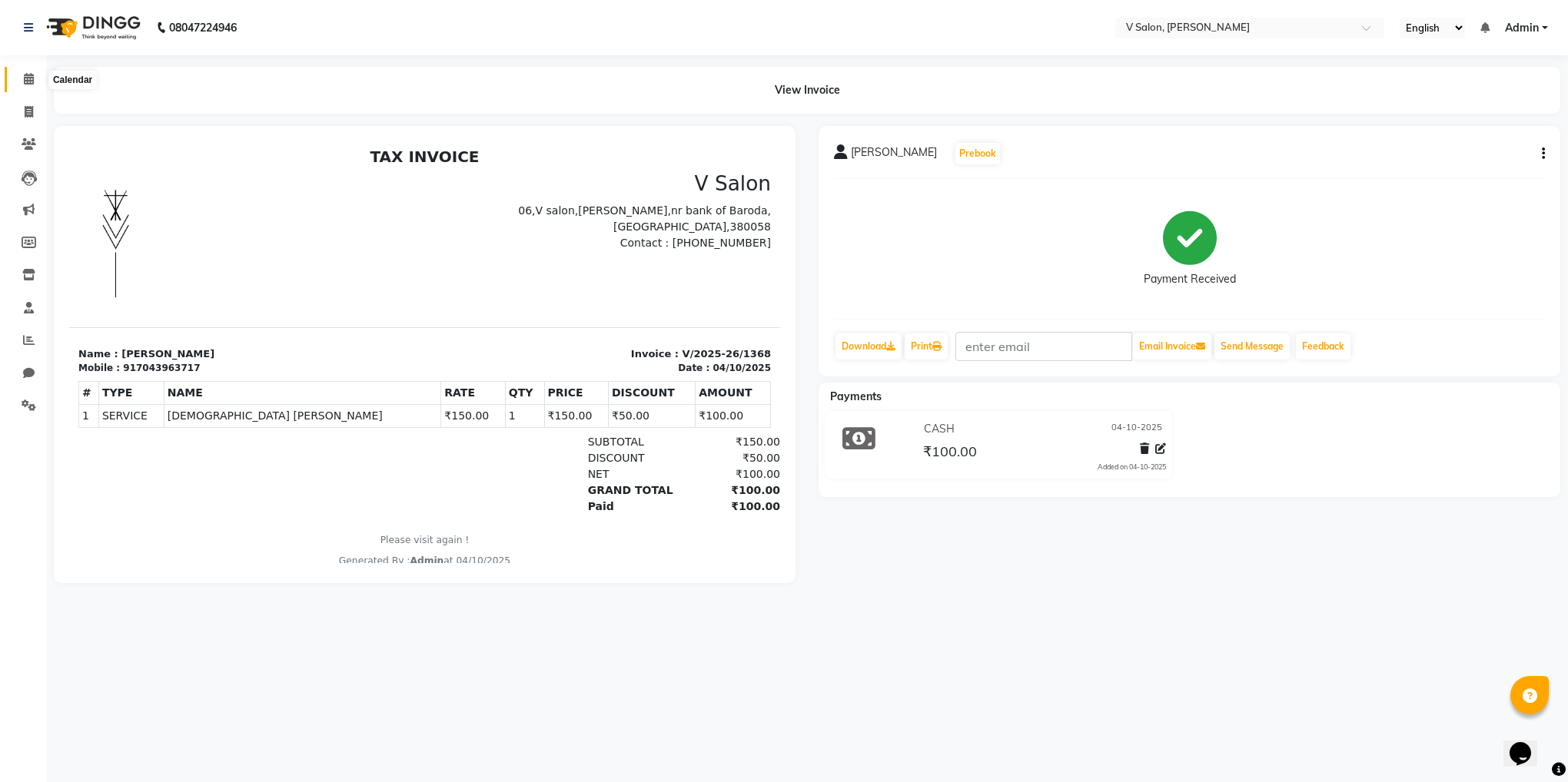
click at [24, 73] on icon at bounding box center [28, 79] width 10 height 12
